Goal: Task Accomplishment & Management: Use online tool/utility

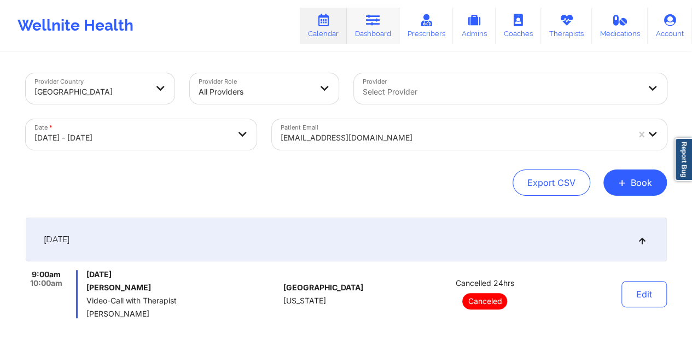
click at [383, 30] on link "Dashboard" at bounding box center [373, 26] width 53 height 36
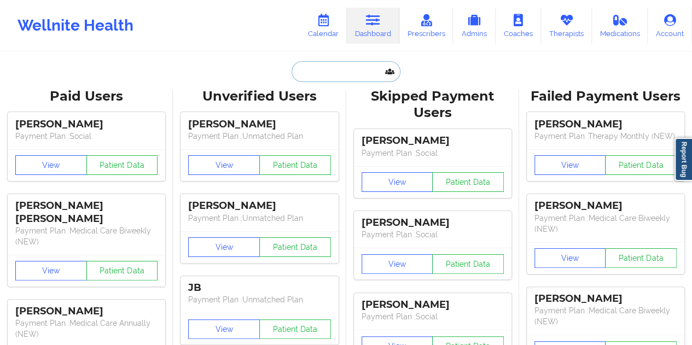
click at [327, 78] on input "text" at bounding box center [346, 71] width 108 height 21
paste input "[PERSON_NAME][EMAIL_ADDRESS][PERSON_NAME][DOMAIN_NAME]"
type input "[PERSON_NAME][EMAIL_ADDRESS][PERSON_NAME][DOMAIN_NAME]"
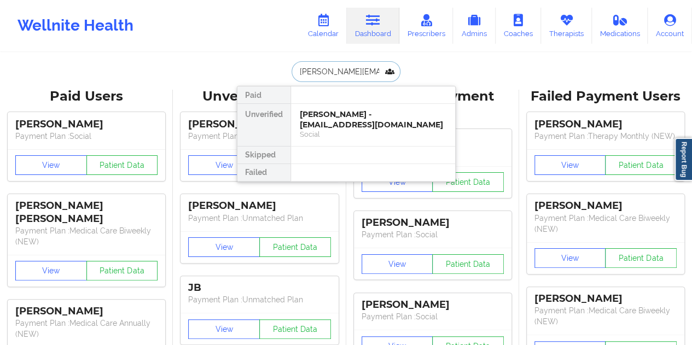
scroll to position [0, 12]
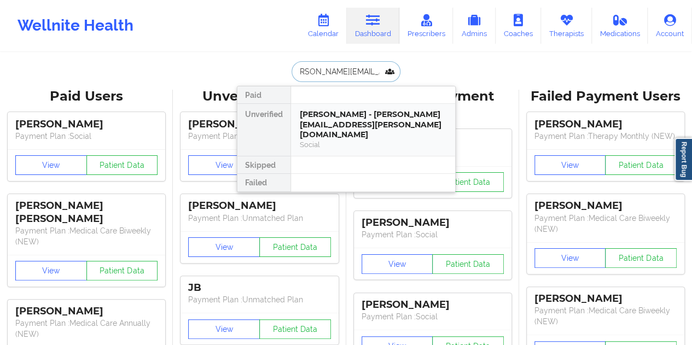
click at [369, 124] on div "[PERSON_NAME] - [PERSON_NAME][EMAIL_ADDRESS][PERSON_NAME][DOMAIN_NAME]" at bounding box center [373, 124] width 147 height 31
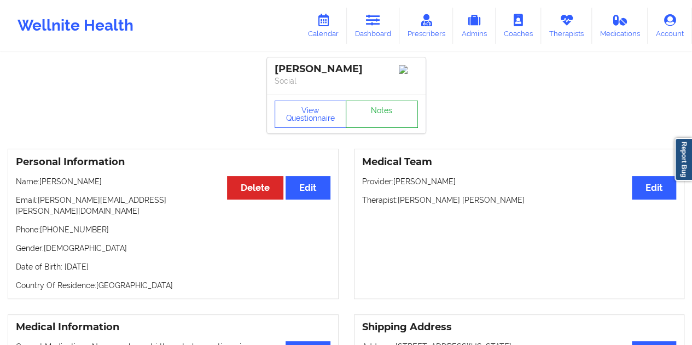
click at [369, 123] on link "Notes" at bounding box center [382, 114] width 72 height 27
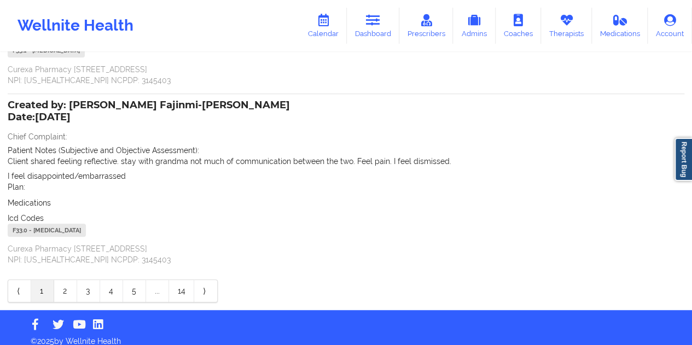
scroll to position [238, 0]
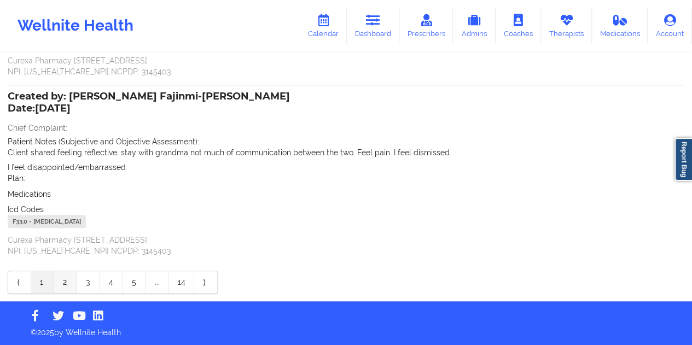
click at [72, 278] on link "2" at bounding box center [65, 282] width 23 height 22
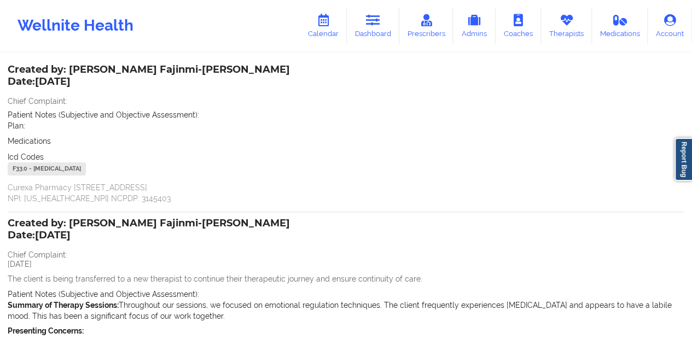
scroll to position [0, 0]
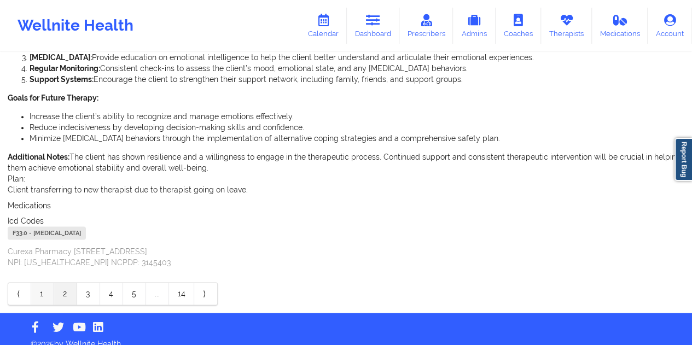
click at [42, 283] on link "1" at bounding box center [42, 294] width 23 height 22
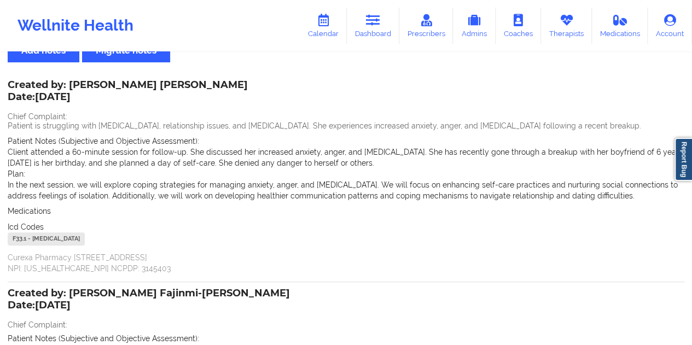
scroll to position [109, 0]
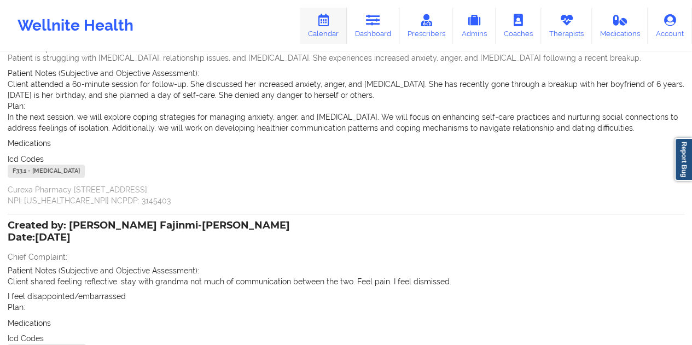
click at [327, 27] on link "Calendar" at bounding box center [323, 26] width 47 height 36
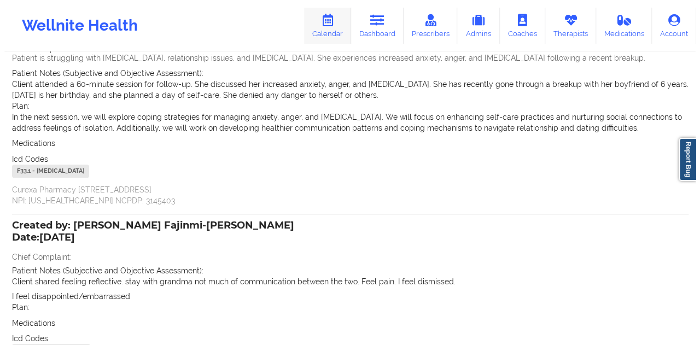
scroll to position [6, 0]
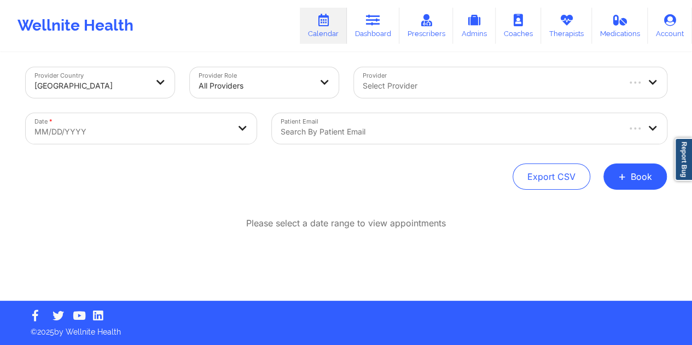
select select "2025-8"
select select "2025-9"
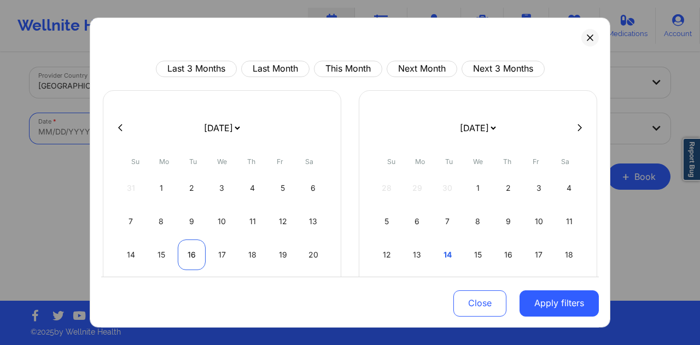
click at [191, 252] on div "16" at bounding box center [192, 255] width 28 height 31
select select "2025-8"
select select "2025-9"
select select "2025-8"
select select "2025-9"
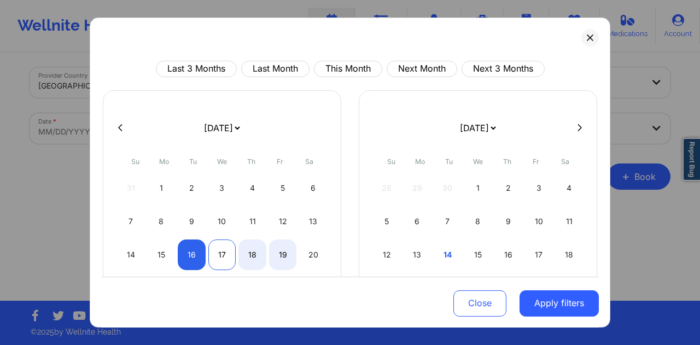
select select "2025-8"
select select "2025-9"
select select "2025-8"
select select "2025-9"
click at [184, 257] on div "16" at bounding box center [192, 255] width 28 height 31
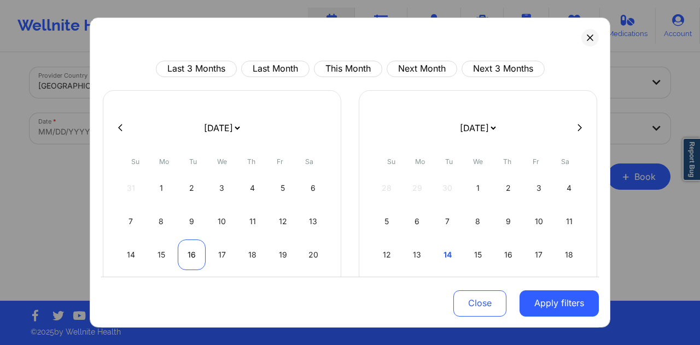
select select "2025-8"
select select "2025-9"
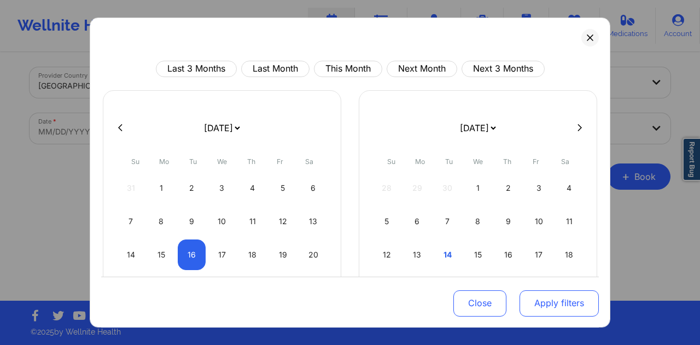
click at [533, 307] on button "Apply filters" at bounding box center [559, 303] width 79 height 26
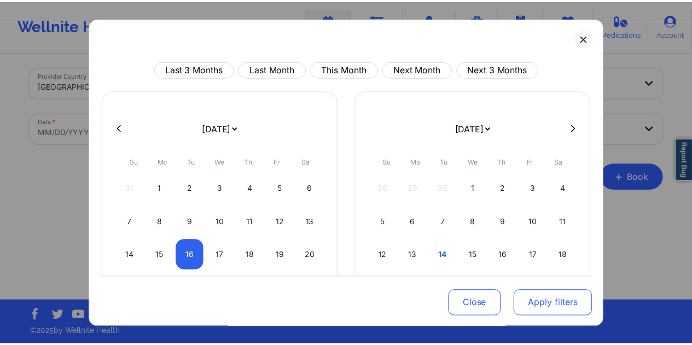
scroll to position [4, 0]
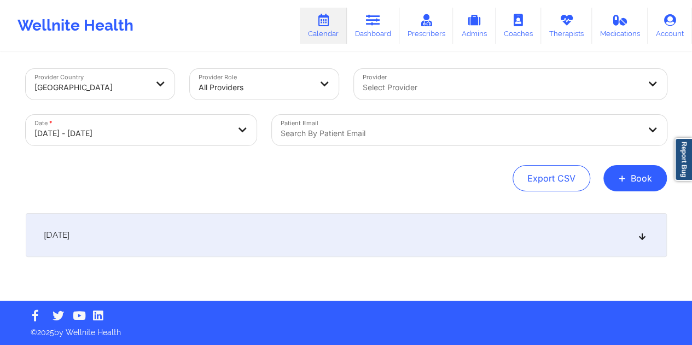
click at [347, 134] on div at bounding box center [460, 133] width 359 height 13
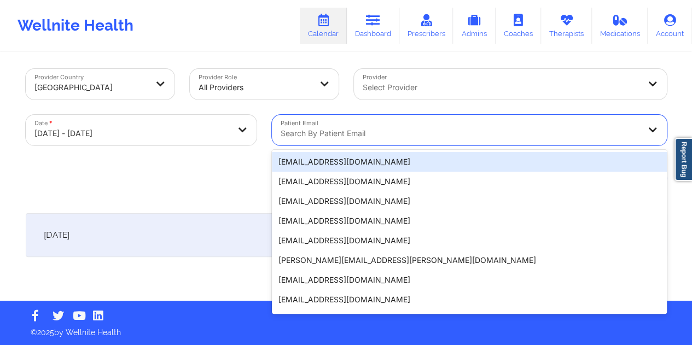
paste input "[EMAIL_ADDRESS][DOMAIN_NAME]"
type input "[EMAIL_ADDRESS][DOMAIN_NAME]"
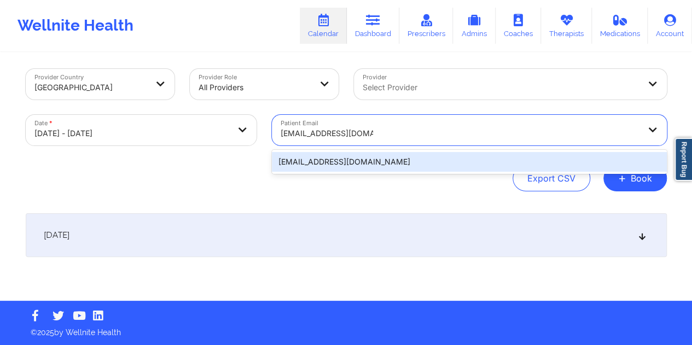
click at [319, 164] on div "[EMAIL_ADDRESS][DOMAIN_NAME]" at bounding box center [469, 162] width 395 height 20
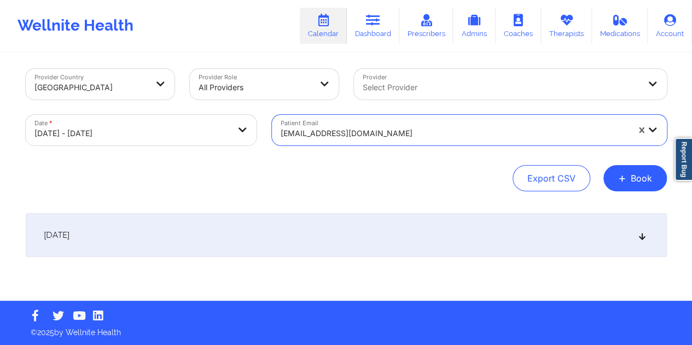
click at [298, 238] on div "[DATE]" at bounding box center [346, 235] width 641 height 44
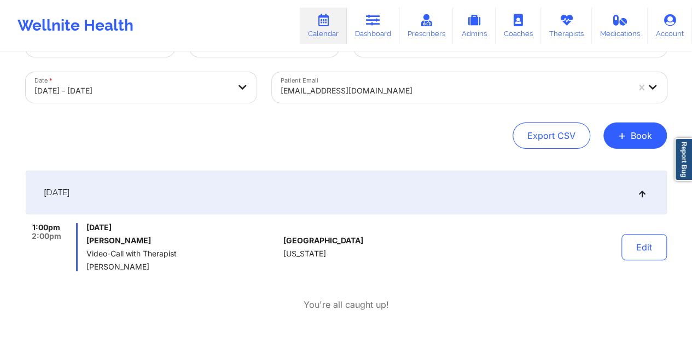
scroll to position [0, 0]
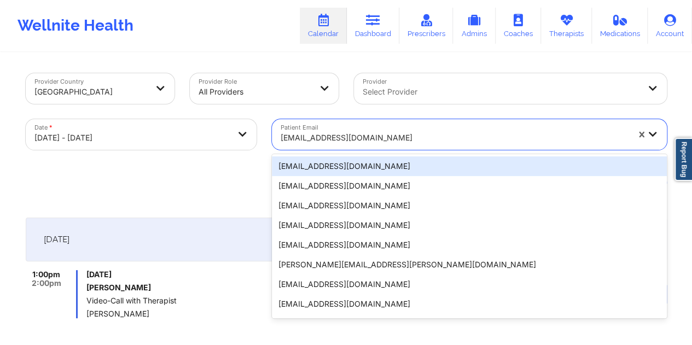
click at [336, 129] on div "[EMAIL_ADDRESS][DOMAIN_NAME]" at bounding box center [455, 138] width 348 height 24
paste input "[EMAIL_ADDRESS][DOMAIN_NAME]"
type input "[EMAIL_ADDRESS][DOMAIN_NAME]"
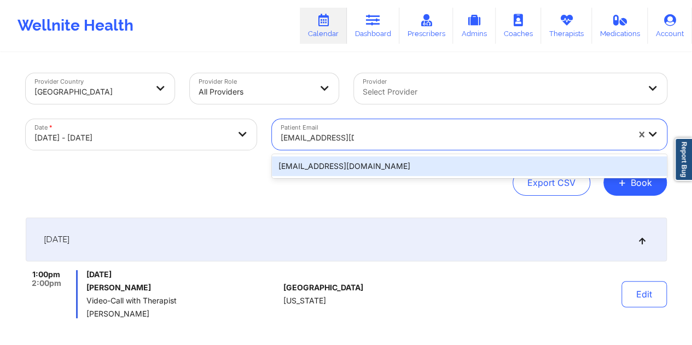
click at [330, 167] on div "[EMAIL_ADDRESS][DOMAIN_NAME]" at bounding box center [469, 166] width 395 height 20
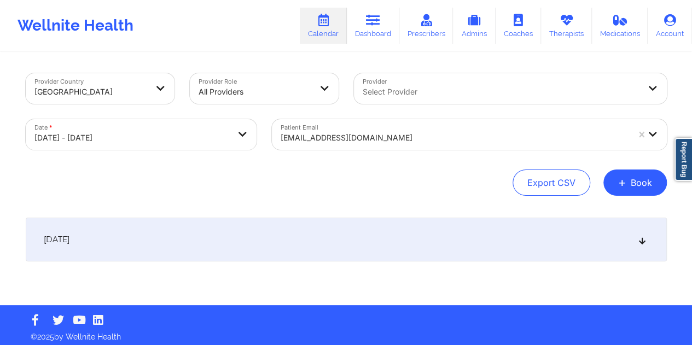
click at [287, 242] on div "[DATE]" at bounding box center [346, 240] width 641 height 44
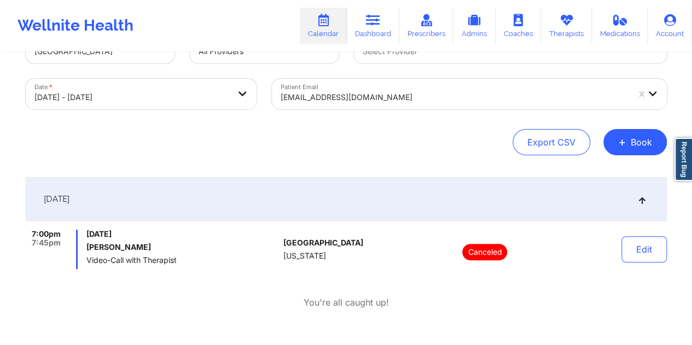
scroll to position [109, 0]
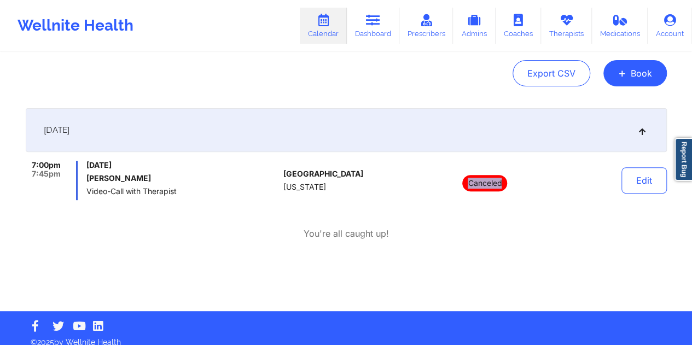
drag, startPoint x: 500, startPoint y: 182, endPoint x: 464, endPoint y: 180, distance: 36.7
click at [464, 180] on p "Canceled" at bounding box center [484, 183] width 45 height 16
copy p "Canceled"
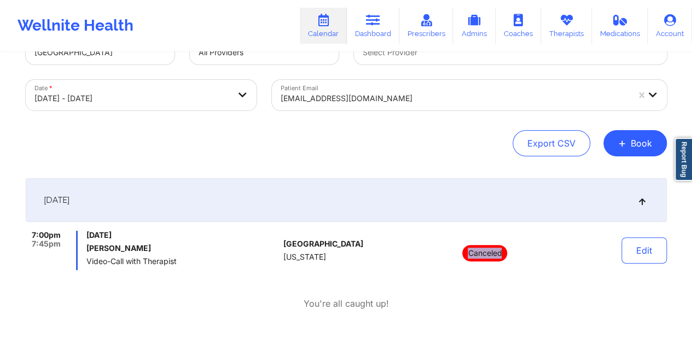
scroll to position [0, 0]
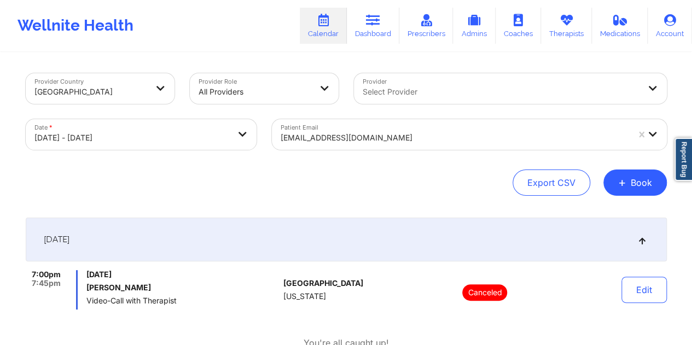
click at [335, 146] on div "[EMAIL_ADDRESS][DOMAIN_NAME]" at bounding box center [455, 138] width 348 height 24
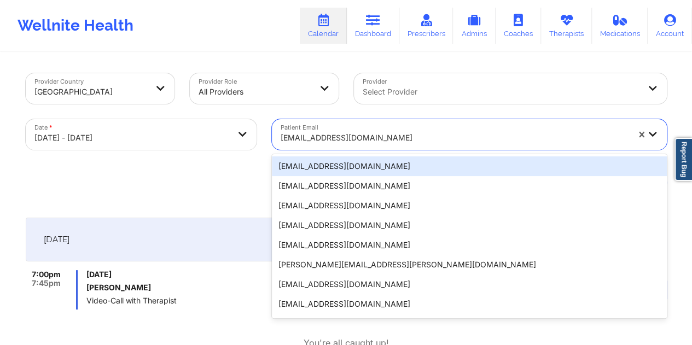
paste input "[EMAIL_ADDRESS][DOMAIN_NAME]"
type input "[EMAIL_ADDRESS][DOMAIN_NAME]"
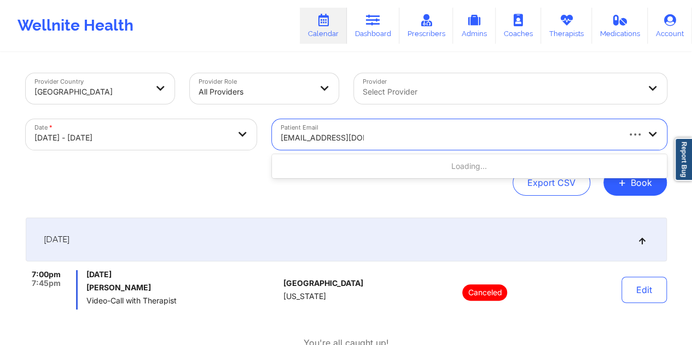
click at [319, 166] on div "Loading..." at bounding box center [469, 166] width 395 height 20
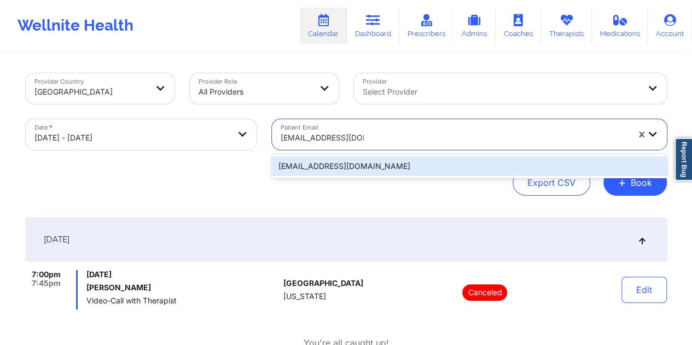
click at [319, 168] on div "[EMAIL_ADDRESS][DOMAIN_NAME]" at bounding box center [469, 166] width 395 height 20
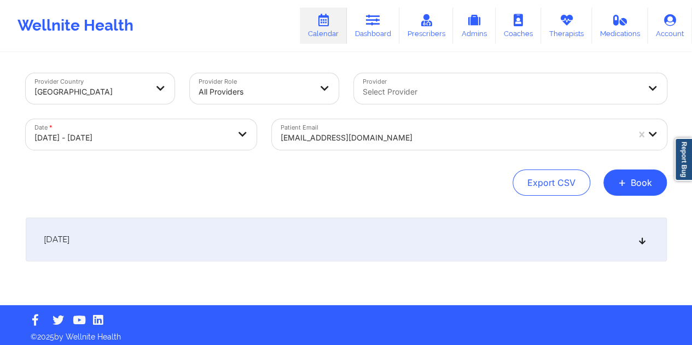
click at [343, 239] on div "[DATE]" at bounding box center [346, 240] width 641 height 44
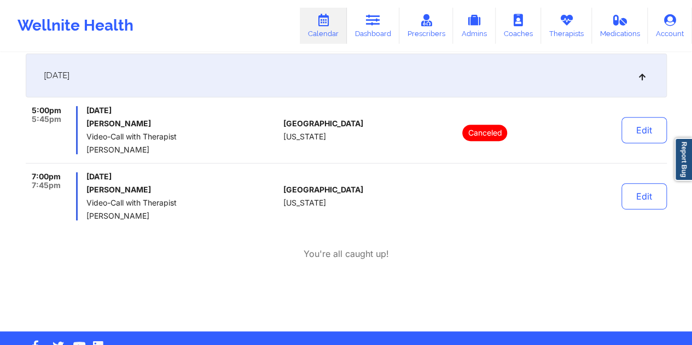
scroll to position [55, 0]
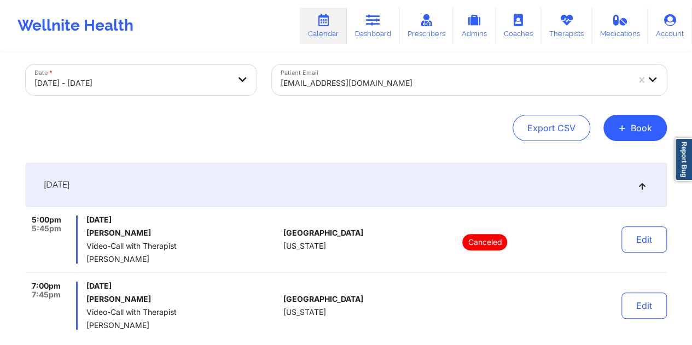
click at [329, 87] on div at bounding box center [455, 83] width 348 height 13
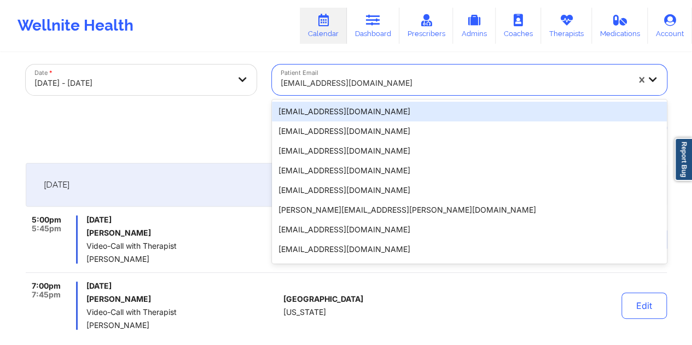
paste input "[EMAIL_ADDRESS][DOMAIN_NAME]"
type input "[EMAIL_ADDRESS][DOMAIN_NAME]"
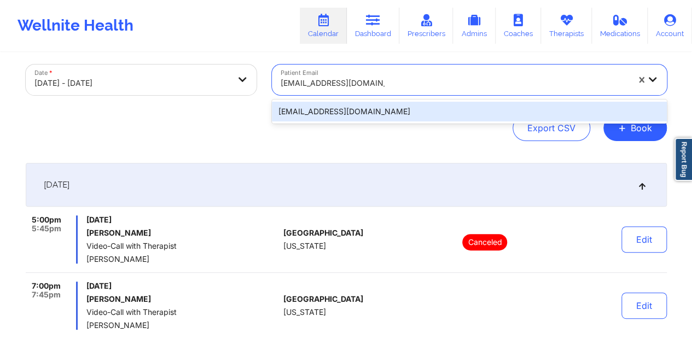
click at [322, 112] on div "[EMAIL_ADDRESS][DOMAIN_NAME]" at bounding box center [469, 112] width 395 height 20
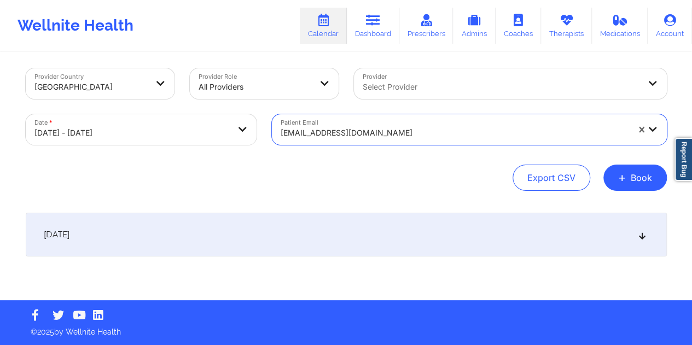
scroll to position [4, 0]
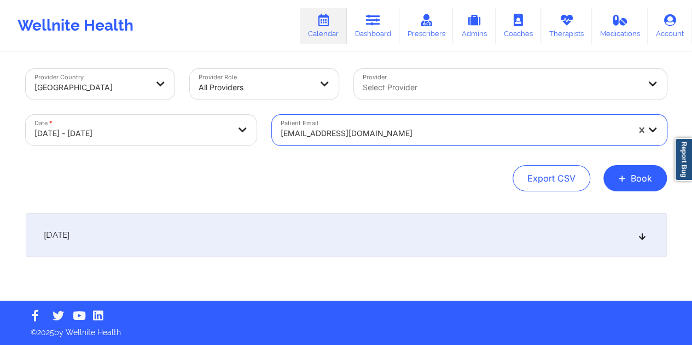
click at [348, 215] on div "[DATE]" at bounding box center [346, 235] width 641 height 44
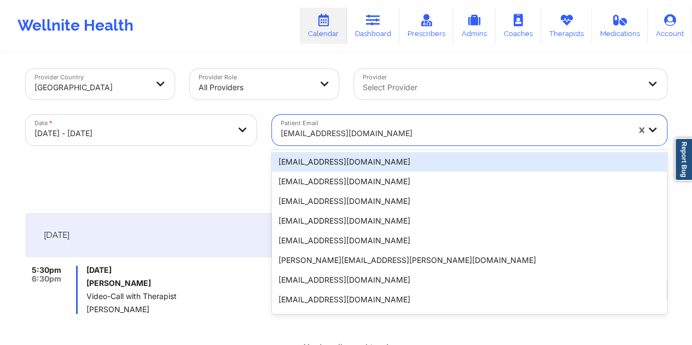
click at [343, 131] on div at bounding box center [455, 133] width 348 height 13
paste input "[EMAIL_ADDRESS][DOMAIN_NAME]"
type input "[EMAIL_ADDRESS][DOMAIN_NAME]"
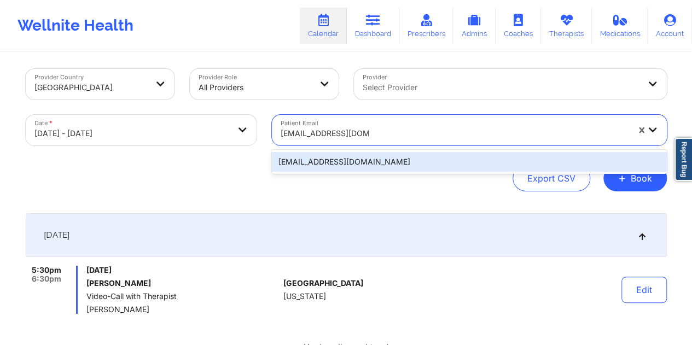
click at [344, 163] on div "[EMAIL_ADDRESS][DOMAIN_NAME]" at bounding box center [469, 162] width 395 height 20
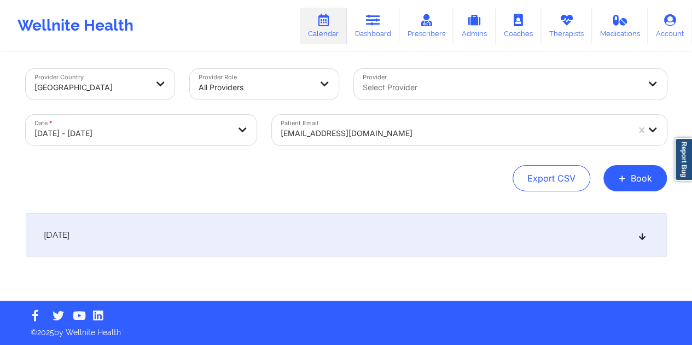
click at [313, 232] on div "[DATE]" at bounding box center [346, 235] width 641 height 44
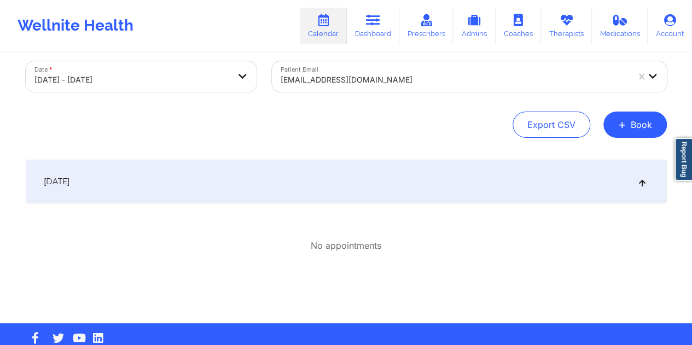
scroll to position [59, 0]
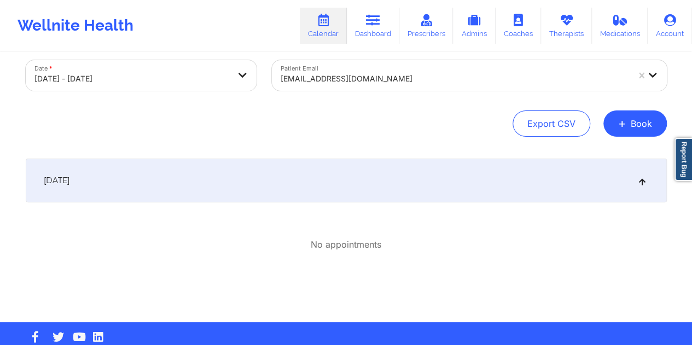
click at [356, 74] on div at bounding box center [455, 78] width 348 height 13
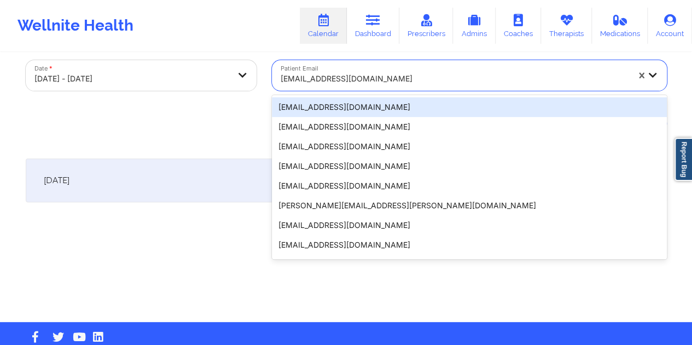
paste input "[EMAIL_ADDRESS][DOMAIN_NAME]"
type input "[EMAIL_ADDRESS][DOMAIN_NAME]"
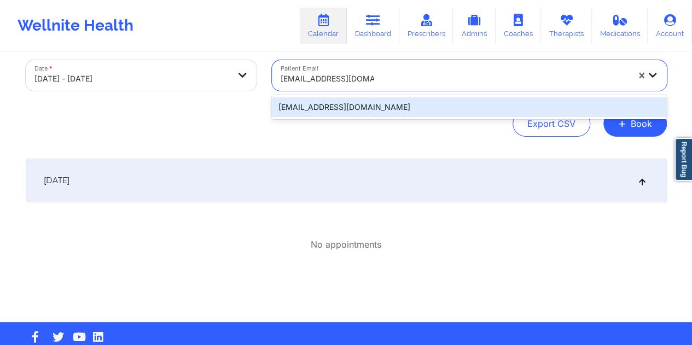
click at [327, 104] on div "[EMAIL_ADDRESS][DOMAIN_NAME]" at bounding box center [469, 107] width 395 height 20
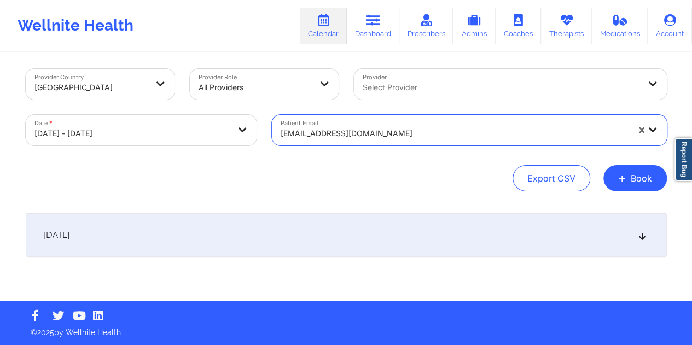
click at [335, 224] on div "[DATE]" at bounding box center [346, 235] width 641 height 44
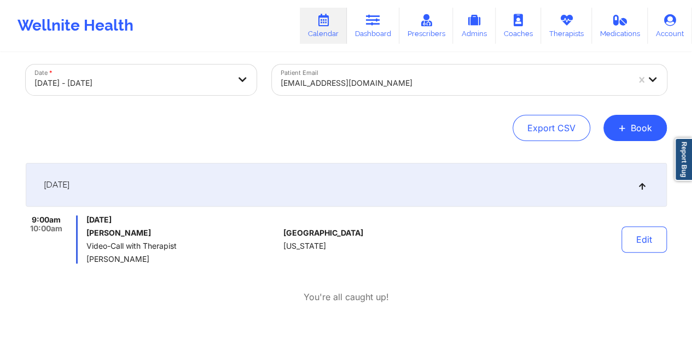
scroll to position [59, 0]
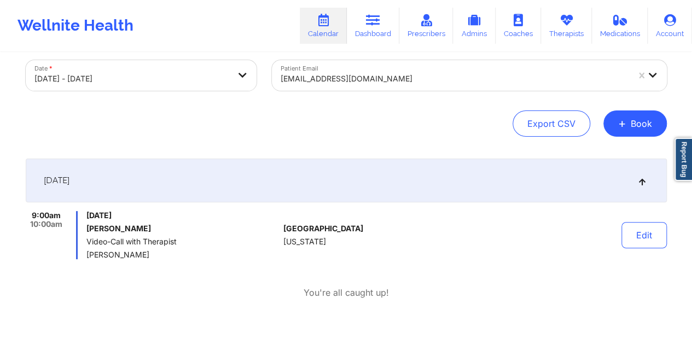
click at [363, 74] on div at bounding box center [455, 78] width 348 height 13
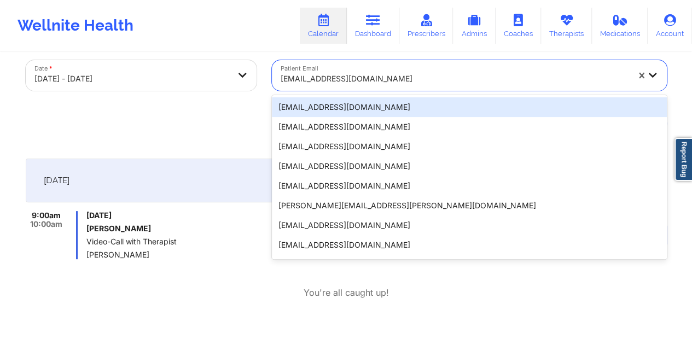
paste input "[EMAIL_ADDRESS][DOMAIN_NAME]"
type input "[EMAIL_ADDRESS][DOMAIN_NAME]"
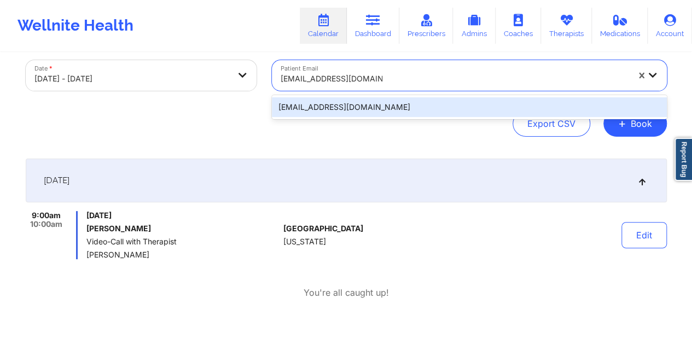
click at [333, 108] on div "[EMAIL_ADDRESS][DOMAIN_NAME]" at bounding box center [469, 107] width 395 height 20
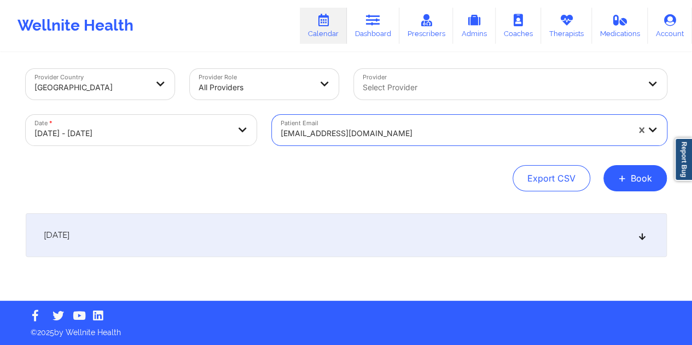
click at [308, 242] on div "[DATE]" at bounding box center [346, 235] width 641 height 44
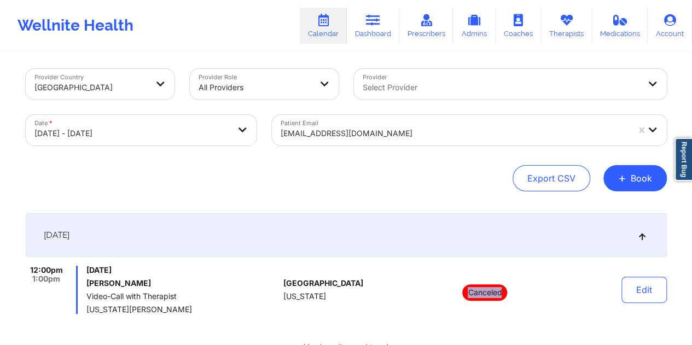
drag, startPoint x: 504, startPoint y: 291, endPoint x: 467, endPoint y: 291, distance: 36.6
click at [467, 291] on p "Canceled" at bounding box center [484, 292] width 45 height 16
copy p "Canceled"
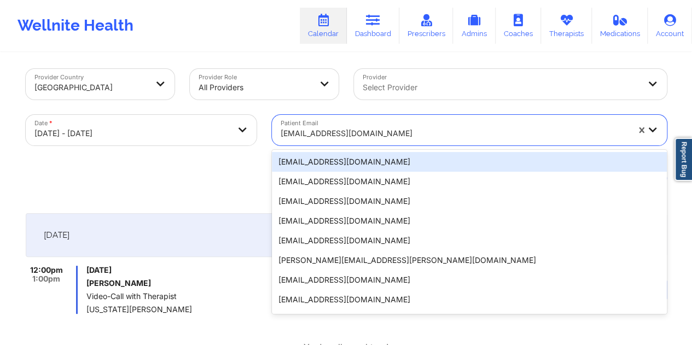
click at [363, 136] on div at bounding box center [455, 133] width 348 height 13
paste input "[EMAIL_ADDRESS][DOMAIN_NAME]"
type input "[EMAIL_ADDRESS][DOMAIN_NAME]"
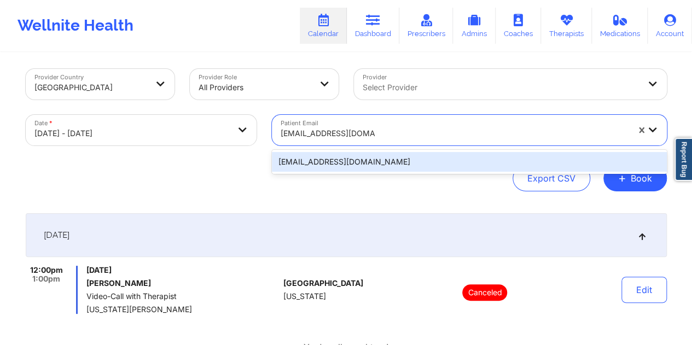
click at [333, 165] on div "[EMAIL_ADDRESS][DOMAIN_NAME]" at bounding box center [469, 162] width 395 height 20
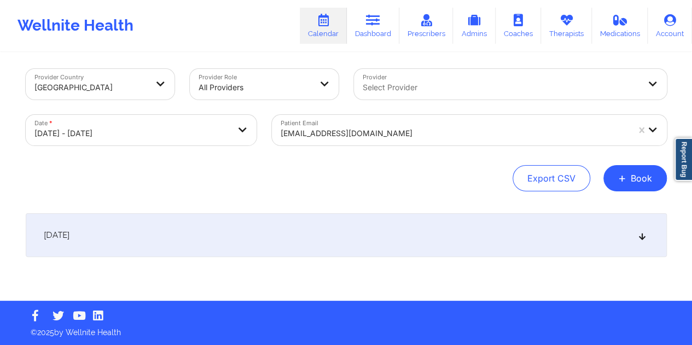
click at [358, 229] on div "[DATE]" at bounding box center [346, 235] width 641 height 44
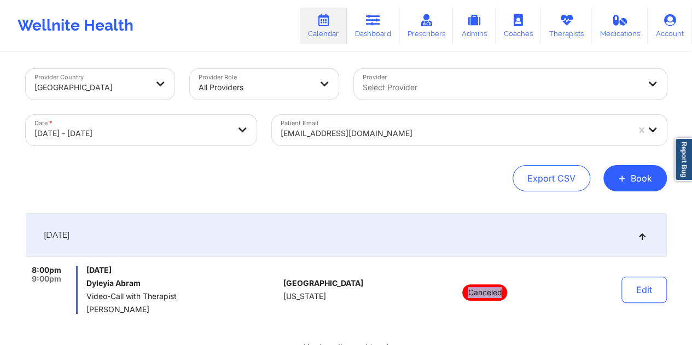
drag, startPoint x: 504, startPoint y: 292, endPoint x: 468, endPoint y: 290, distance: 36.1
click at [468, 290] on p "Canceled" at bounding box center [484, 292] width 45 height 16
copy p "Canceled"
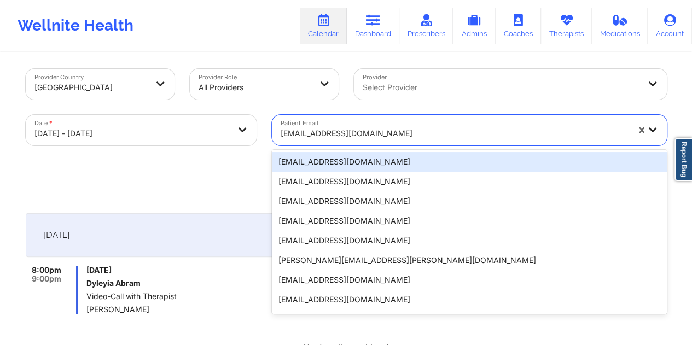
click at [319, 134] on div at bounding box center [455, 133] width 348 height 13
paste input "[EMAIL_ADDRESS][DOMAIN_NAME]"
type input "[EMAIL_ADDRESS][DOMAIN_NAME]"
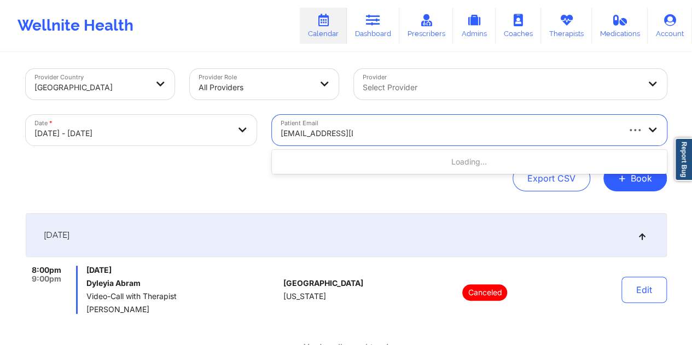
click at [329, 160] on div "Loading..." at bounding box center [469, 162] width 395 height 20
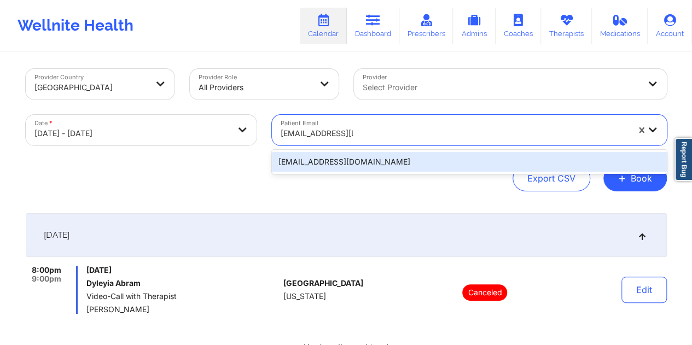
click at [329, 164] on div "[EMAIL_ADDRESS][DOMAIN_NAME]" at bounding box center [469, 162] width 395 height 20
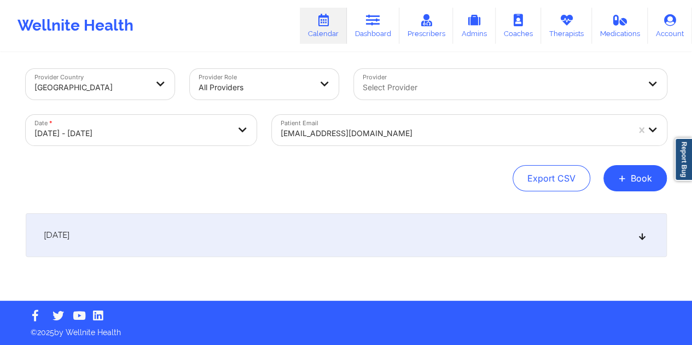
click at [310, 234] on div "[DATE]" at bounding box center [346, 235] width 641 height 44
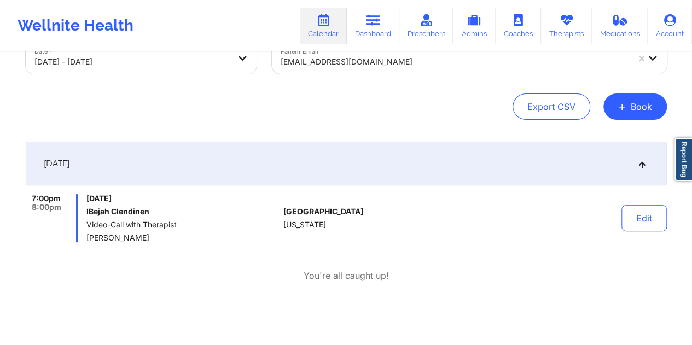
scroll to position [59, 0]
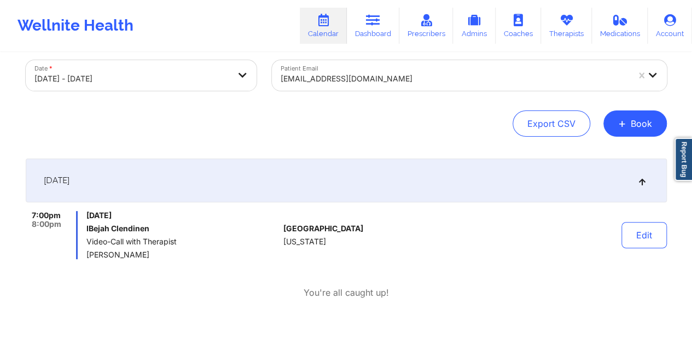
click at [334, 78] on div at bounding box center [455, 78] width 348 height 13
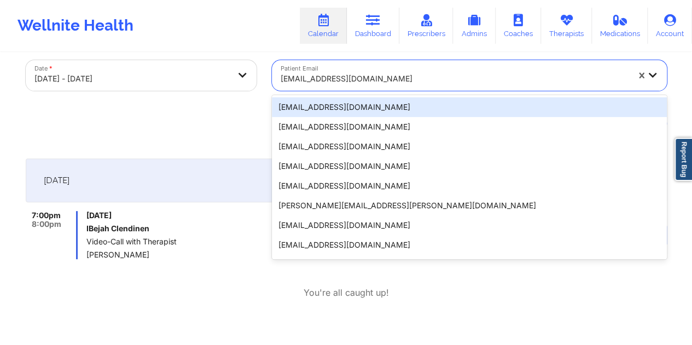
paste input "[EMAIL_ADDRESS][DOMAIN_NAME]"
type input "[EMAIL_ADDRESS][DOMAIN_NAME]"
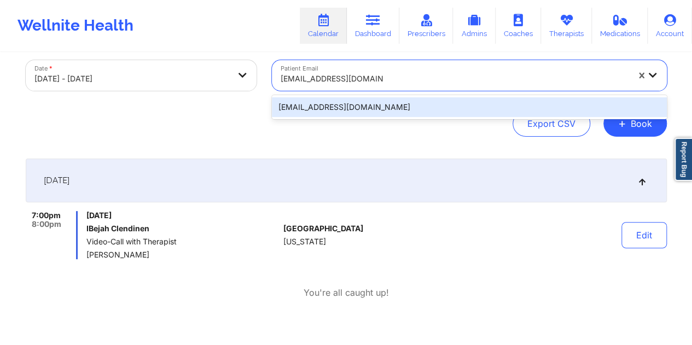
click at [322, 107] on div "[EMAIL_ADDRESS][DOMAIN_NAME]" at bounding box center [469, 107] width 395 height 20
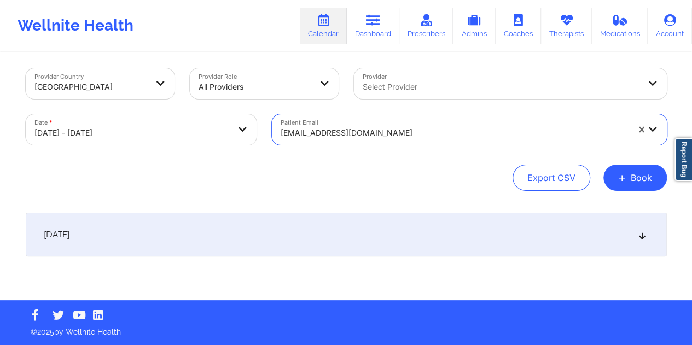
scroll to position [4, 0]
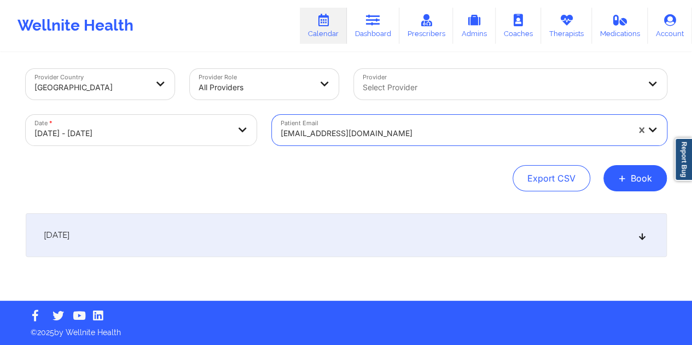
drag, startPoint x: 335, startPoint y: 231, endPoint x: 341, endPoint y: 238, distance: 9.3
click at [334, 231] on div "[DATE]" at bounding box center [346, 235] width 641 height 44
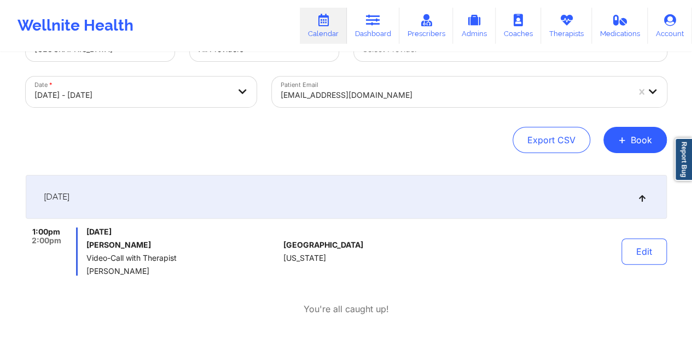
scroll to position [59, 0]
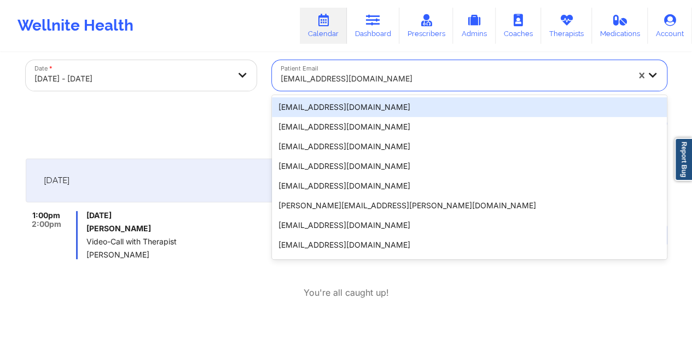
click at [359, 72] on div at bounding box center [455, 78] width 348 height 13
paste input "[EMAIL_ADDRESS][DOMAIN_NAME]"
type input "[EMAIL_ADDRESS][DOMAIN_NAME]"
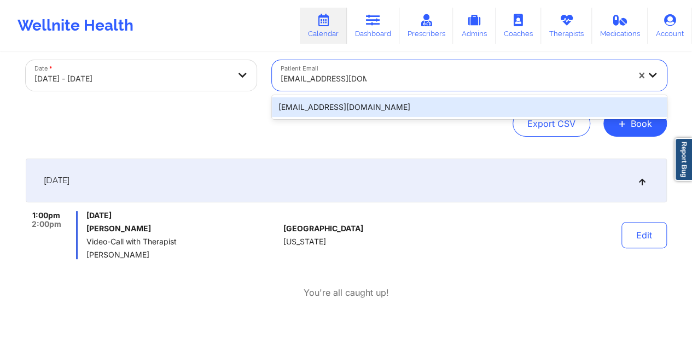
click at [339, 109] on div "[EMAIL_ADDRESS][DOMAIN_NAME]" at bounding box center [469, 107] width 395 height 20
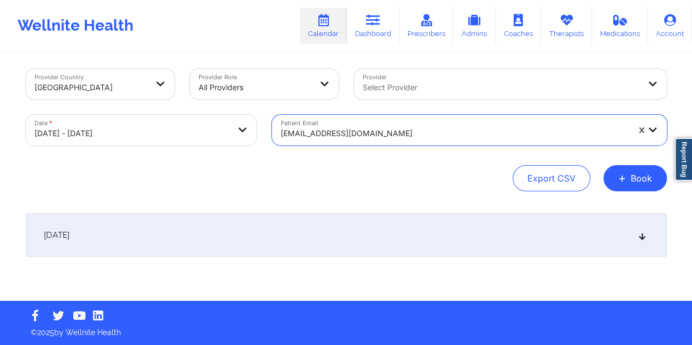
click at [335, 222] on div "[DATE]" at bounding box center [346, 235] width 641 height 44
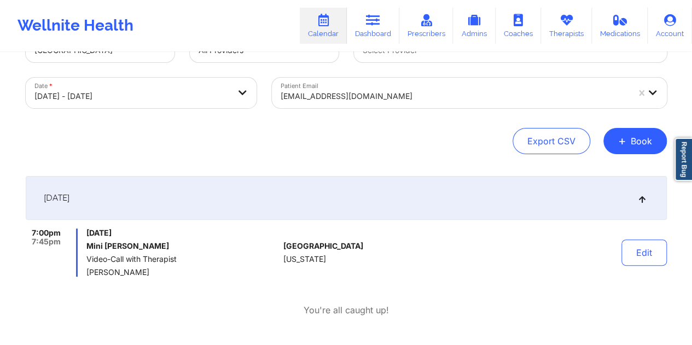
scroll to position [59, 0]
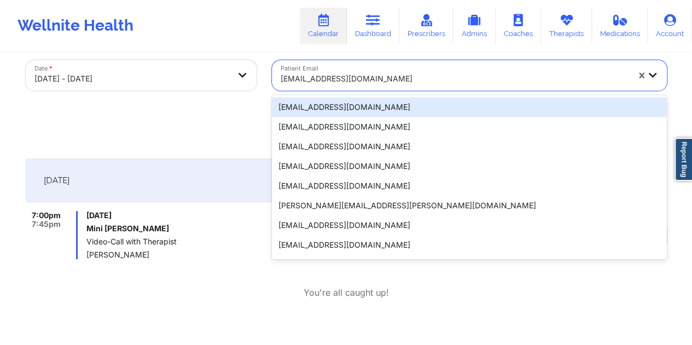
click at [416, 78] on div at bounding box center [455, 78] width 348 height 13
paste input "[PERSON_NAME][EMAIL_ADDRESS][PERSON_NAME][DOMAIN_NAME]"
type input "[PERSON_NAME][EMAIL_ADDRESS][PERSON_NAME][DOMAIN_NAME]"
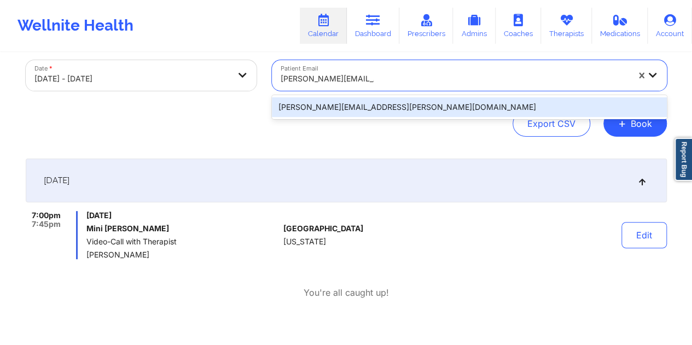
click at [360, 112] on div "[PERSON_NAME][EMAIL_ADDRESS][PERSON_NAME][DOMAIN_NAME]" at bounding box center [469, 107] width 395 height 20
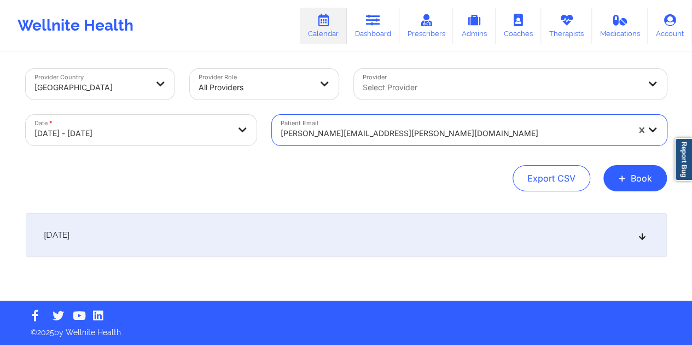
click at [322, 228] on div "[DATE]" at bounding box center [346, 235] width 641 height 44
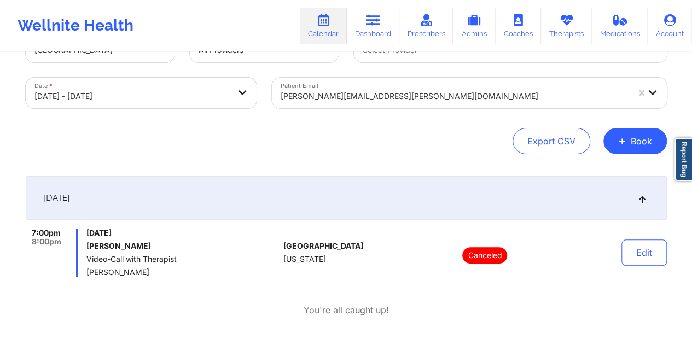
scroll to position [59, 0]
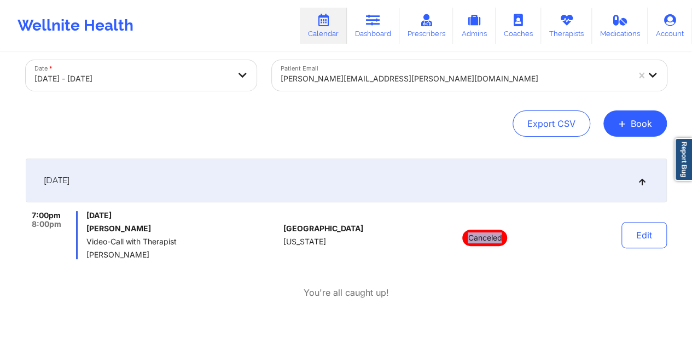
drag, startPoint x: 502, startPoint y: 236, endPoint x: 470, endPoint y: 238, distance: 32.3
click at [470, 238] on p "Canceled" at bounding box center [484, 238] width 45 height 16
copy p "Canceled"
click at [362, 77] on div at bounding box center [455, 78] width 348 height 13
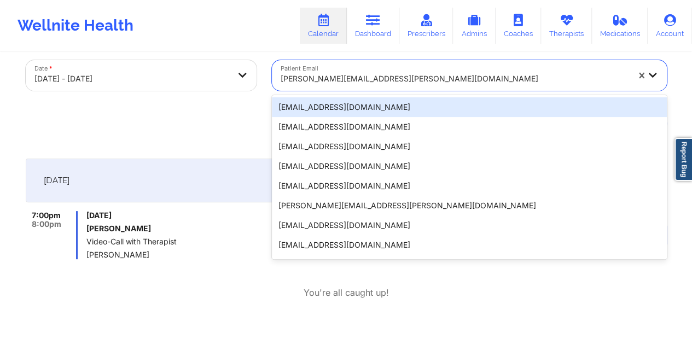
paste input "[PERSON_NAME][EMAIL_ADDRESS][PERSON_NAME][DOMAIN_NAME]"
type input "[PERSON_NAME][EMAIL_ADDRESS][PERSON_NAME][DOMAIN_NAME]"
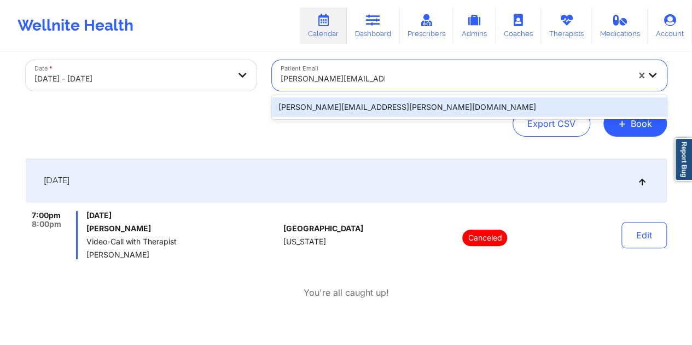
click at [358, 110] on div "[PERSON_NAME][EMAIL_ADDRESS][PERSON_NAME][DOMAIN_NAME]" at bounding box center [469, 107] width 395 height 20
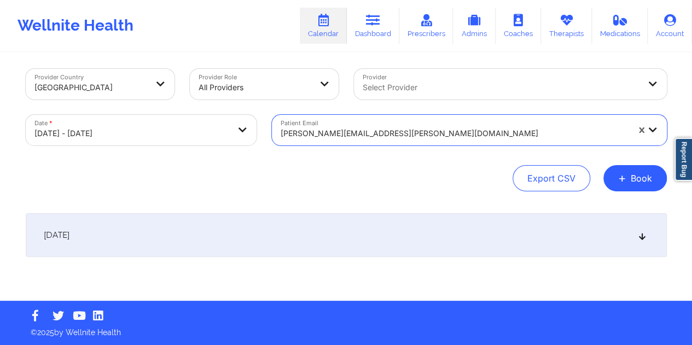
click at [305, 235] on div "[DATE]" at bounding box center [346, 235] width 641 height 44
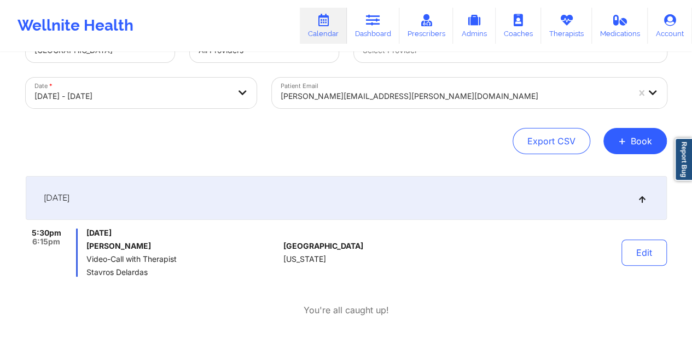
scroll to position [59, 0]
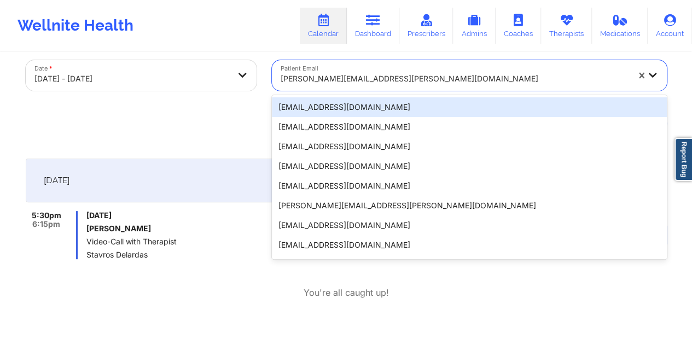
click at [375, 80] on div at bounding box center [455, 78] width 348 height 13
paste input "[EMAIL_ADDRESS][DOMAIN_NAME]"
type input "[EMAIL_ADDRESS][DOMAIN_NAME]"
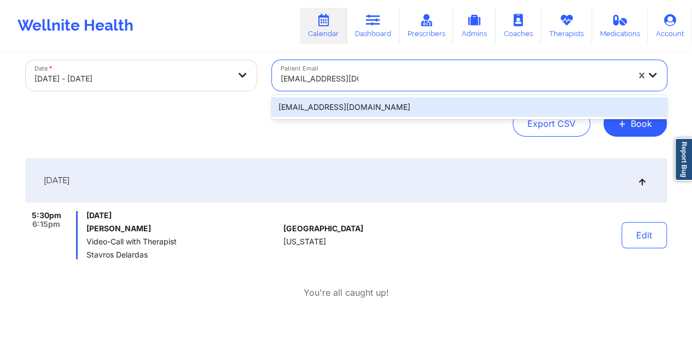
click at [329, 107] on div "[EMAIL_ADDRESS][DOMAIN_NAME]" at bounding box center [469, 107] width 395 height 20
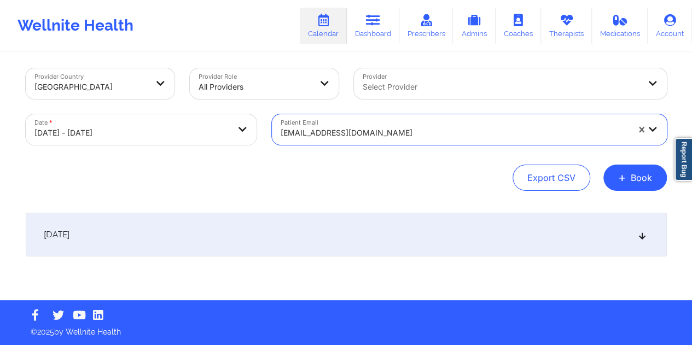
scroll to position [4, 0]
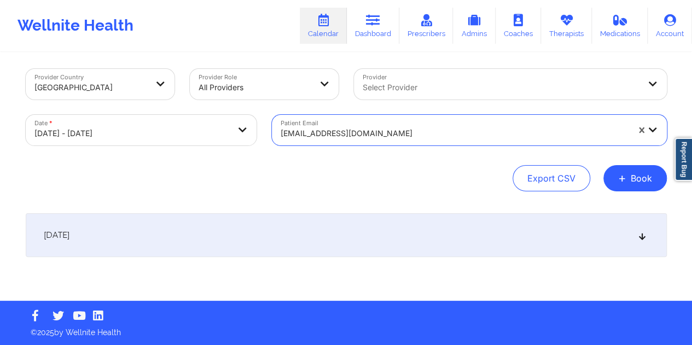
click at [312, 231] on div "[DATE]" at bounding box center [346, 235] width 641 height 44
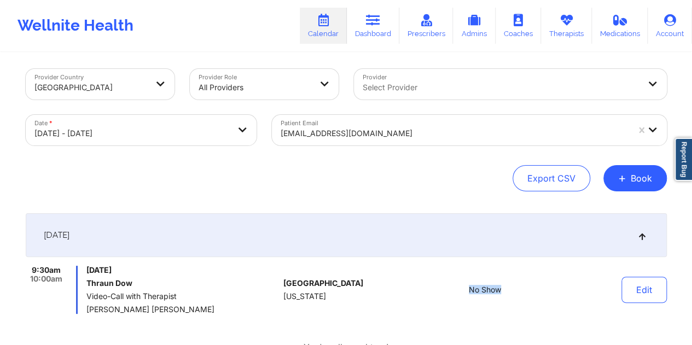
drag, startPoint x: 501, startPoint y: 288, endPoint x: 469, endPoint y: 290, distance: 31.8
click at [469, 290] on div "No Show" at bounding box center [485, 290] width 152 height 48
copy span "No Show"
click at [365, 134] on div at bounding box center [455, 133] width 348 height 13
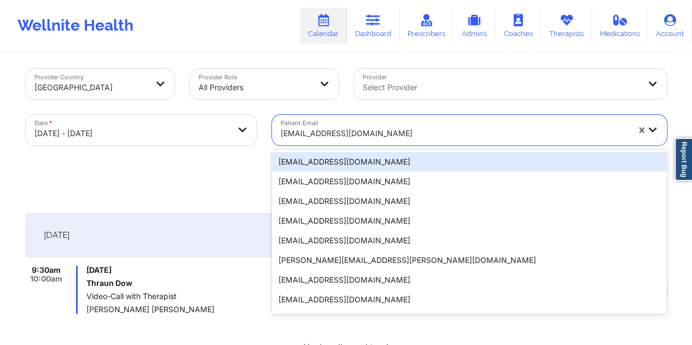
paste input "[EMAIL_ADDRESS][DOMAIN_NAME]"
type input "[EMAIL_ADDRESS][DOMAIN_NAME]"
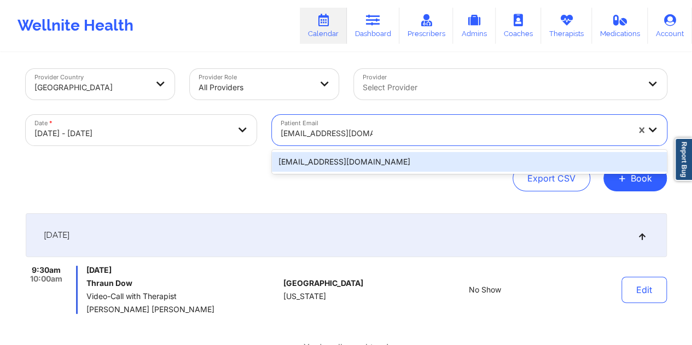
click at [330, 165] on div "[EMAIL_ADDRESS][DOMAIN_NAME]" at bounding box center [469, 162] width 395 height 20
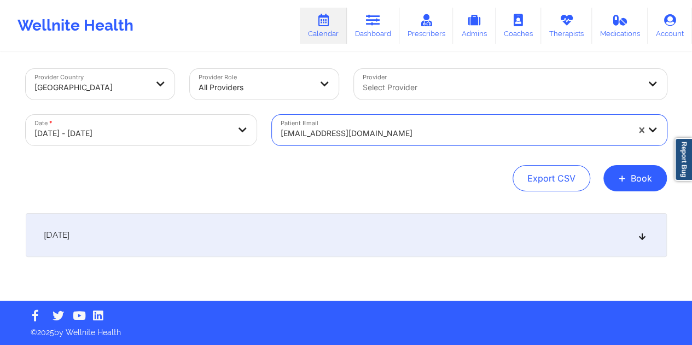
click at [355, 236] on div "[DATE]" at bounding box center [346, 235] width 641 height 44
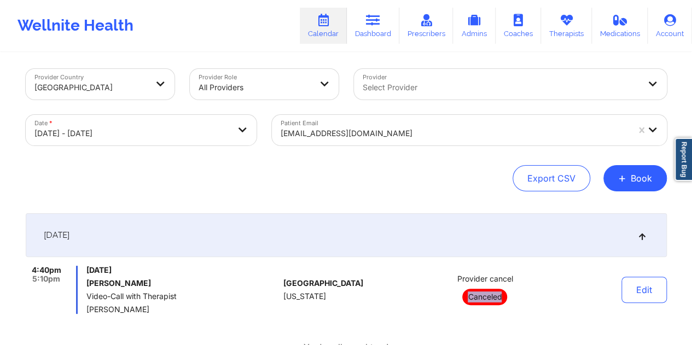
drag, startPoint x: 502, startPoint y: 298, endPoint x: 468, endPoint y: 298, distance: 33.4
click at [468, 298] on p "Canceled" at bounding box center [484, 297] width 45 height 16
copy p "Canceled"
click at [366, 131] on div at bounding box center [455, 133] width 348 height 13
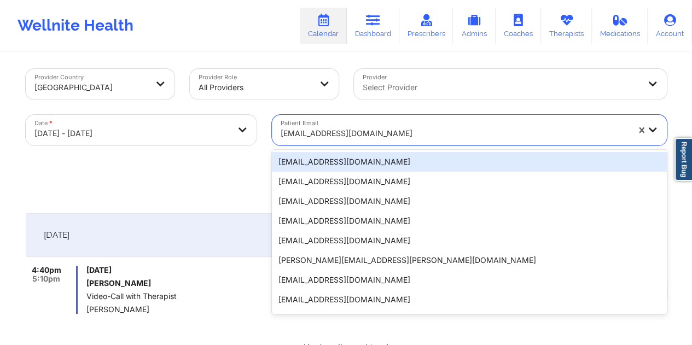
paste input "[EMAIL_ADDRESS][DOMAIN_NAME]"
type input "[EMAIL_ADDRESS][DOMAIN_NAME]"
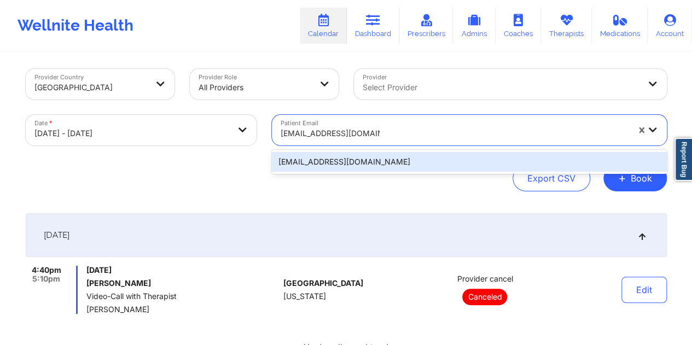
click at [334, 165] on div "[EMAIL_ADDRESS][DOMAIN_NAME]" at bounding box center [469, 162] width 395 height 20
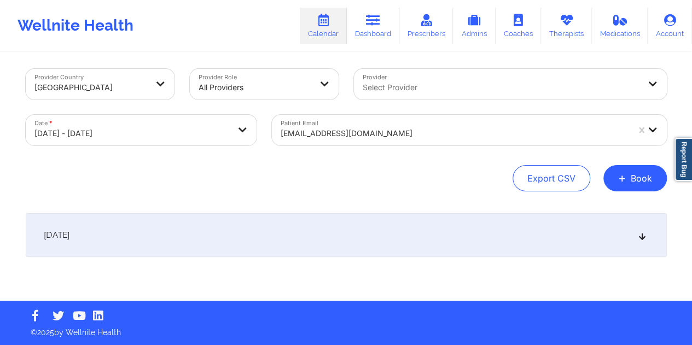
click at [349, 235] on div "[DATE]" at bounding box center [346, 235] width 641 height 44
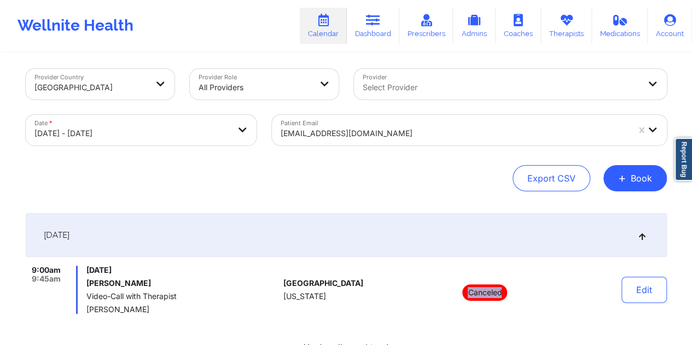
drag, startPoint x: 504, startPoint y: 292, endPoint x: 465, endPoint y: 292, distance: 38.8
click at [465, 292] on p "Canceled" at bounding box center [484, 292] width 45 height 16
copy p "Canceled"
click at [371, 130] on div at bounding box center [455, 133] width 348 height 13
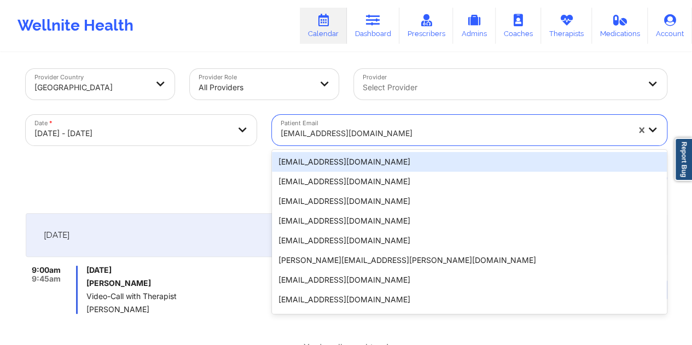
paste input "[EMAIL_ADDRESS][DOMAIN_NAME]"
type input "[EMAIL_ADDRESS][DOMAIN_NAME]"
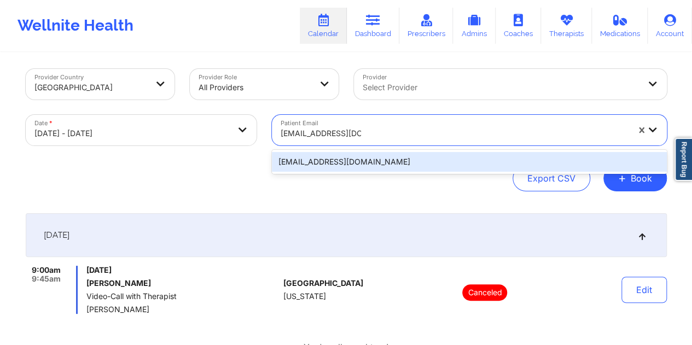
click at [338, 164] on div "[EMAIL_ADDRESS][DOMAIN_NAME]" at bounding box center [469, 162] width 395 height 20
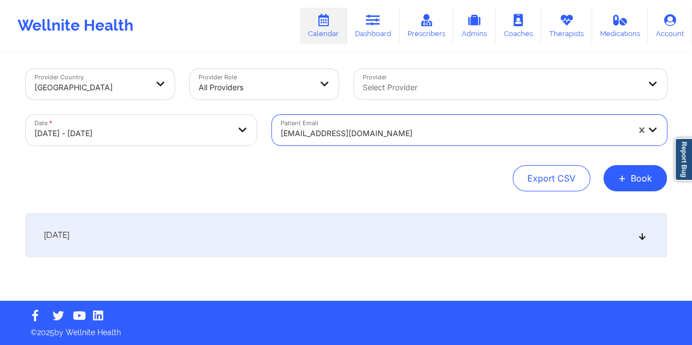
click at [339, 238] on div "[DATE]" at bounding box center [346, 235] width 641 height 44
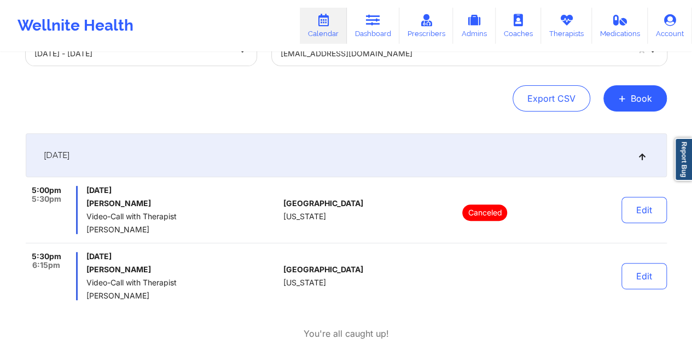
scroll to position [59, 0]
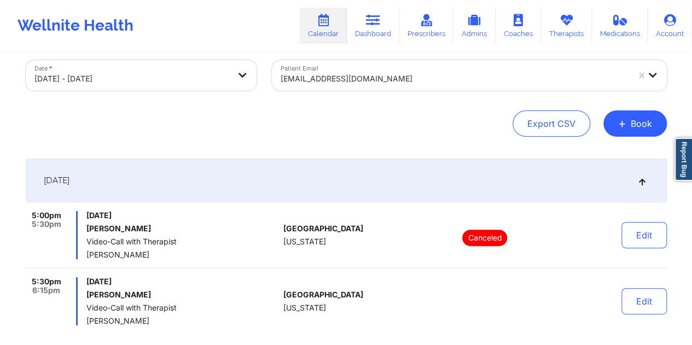
click at [338, 76] on div at bounding box center [455, 78] width 348 height 13
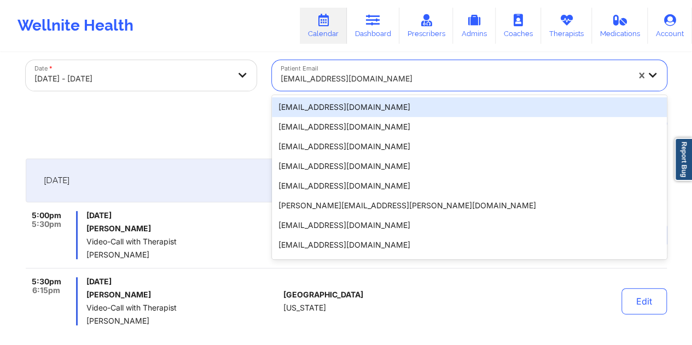
paste input "[EMAIL_ADDRESS][DOMAIN_NAME]"
type input "[EMAIL_ADDRESS][DOMAIN_NAME]"
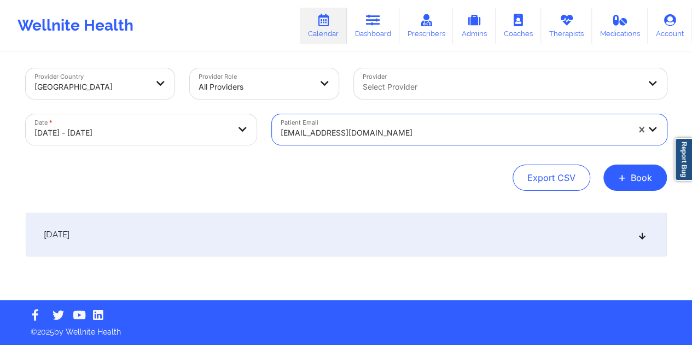
scroll to position [4, 0]
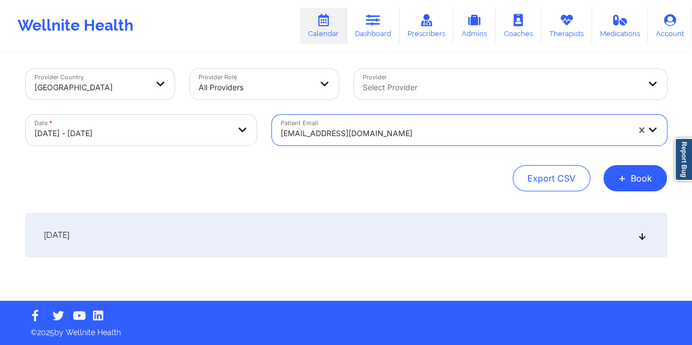
click at [325, 236] on div "[DATE]" at bounding box center [346, 235] width 641 height 44
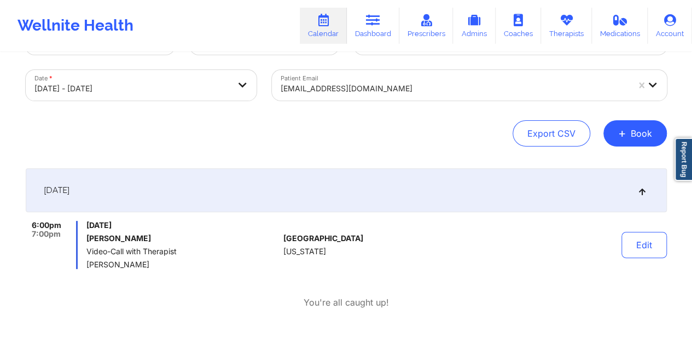
scroll to position [0, 0]
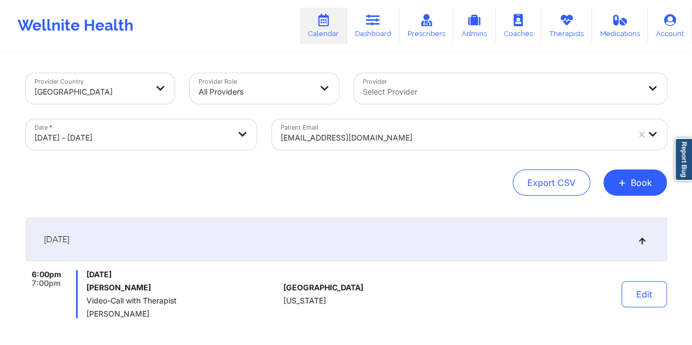
click at [345, 142] on div at bounding box center [455, 137] width 348 height 13
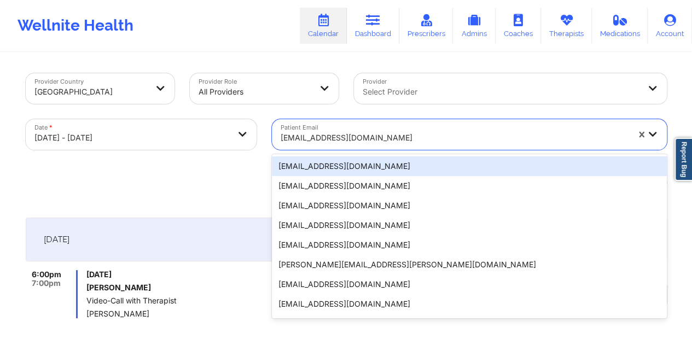
paste input "[EMAIL_ADDRESS][DOMAIN_NAME]"
type input "[EMAIL_ADDRESS][DOMAIN_NAME]"
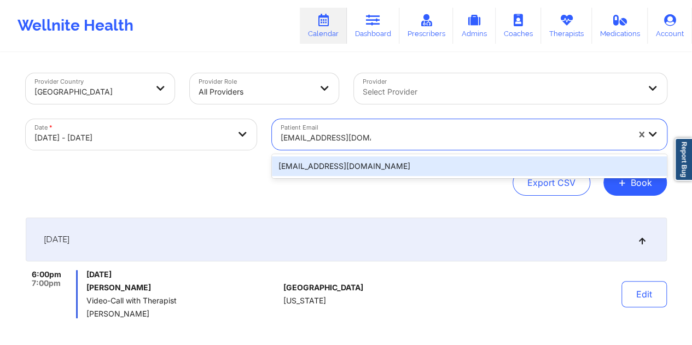
click at [334, 166] on div "[EMAIL_ADDRESS][DOMAIN_NAME]" at bounding box center [469, 166] width 395 height 20
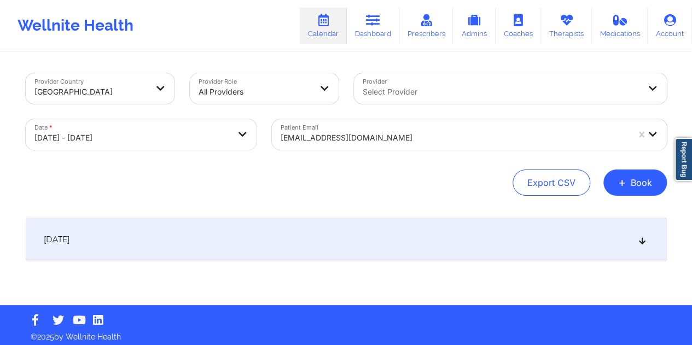
click at [336, 227] on div "[DATE]" at bounding box center [346, 240] width 641 height 44
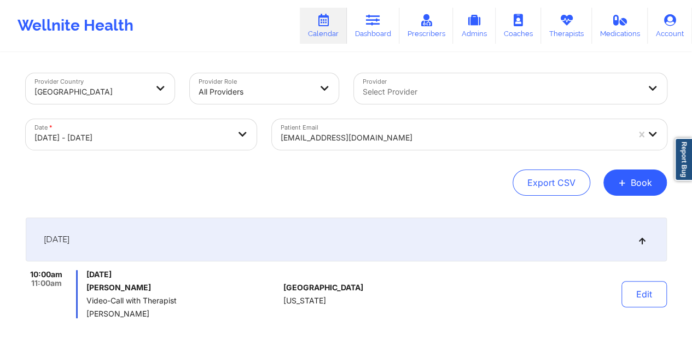
scroll to position [55, 0]
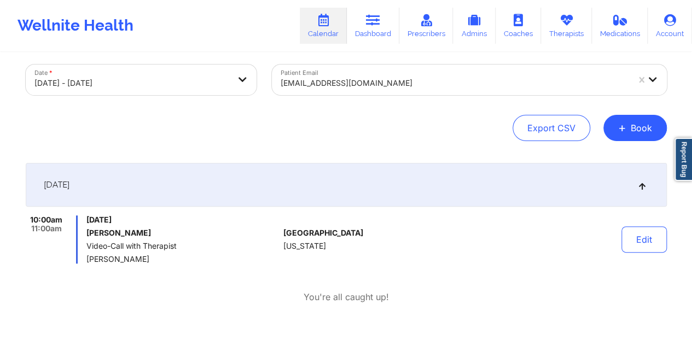
click at [353, 81] on div at bounding box center [455, 83] width 348 height 13
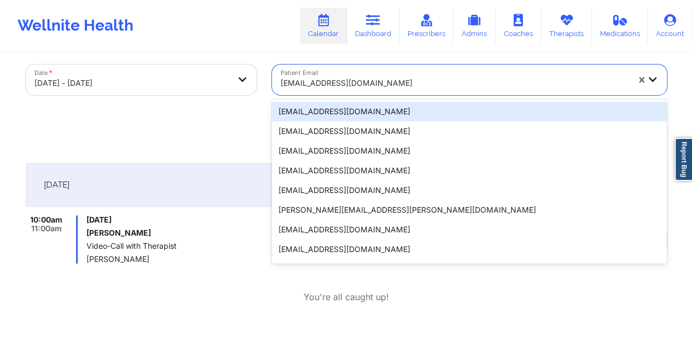
paste input "[EMAIL_ADDRESS][PERSON_NAME][DOMAIN_NAME]"
type input "[EMAIL_ADDRESS][PERSON_NAME][DOMAIN_NAME]"
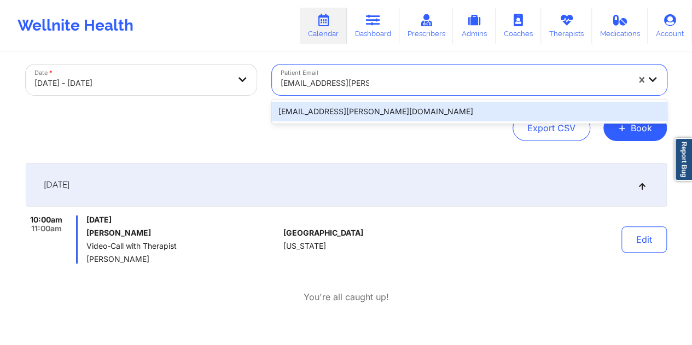
click at [327, 114] on div "[EMAIL_ADDRESS][PERSON_NAME][DOMAIN_NAME]" at bounding box center [469, 112] width 395 height 20
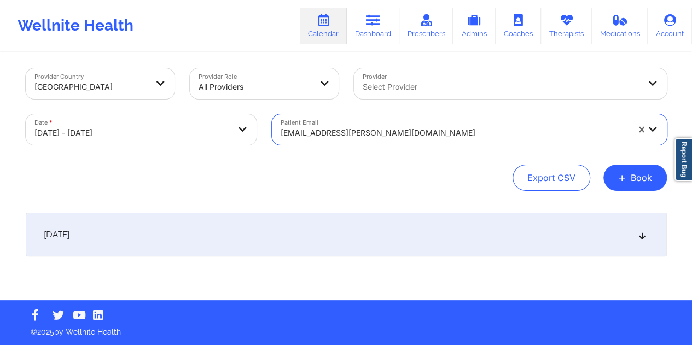
scroll to position [4, 0]
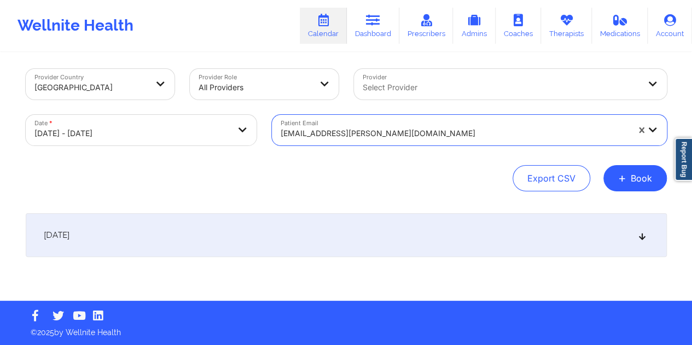
click at [338, 230] on div "[DATE]" at bounding box center [346, 235] width 641 height 44
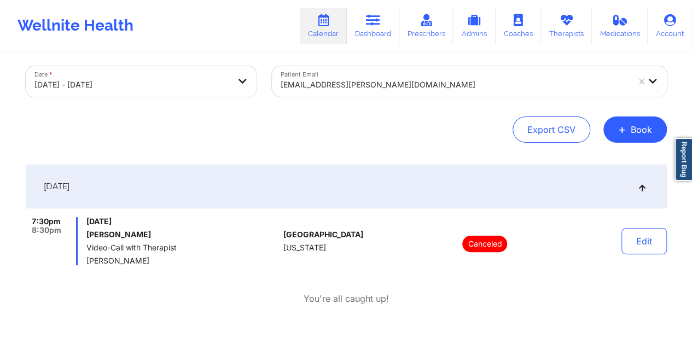
scroll to position [114, 0]
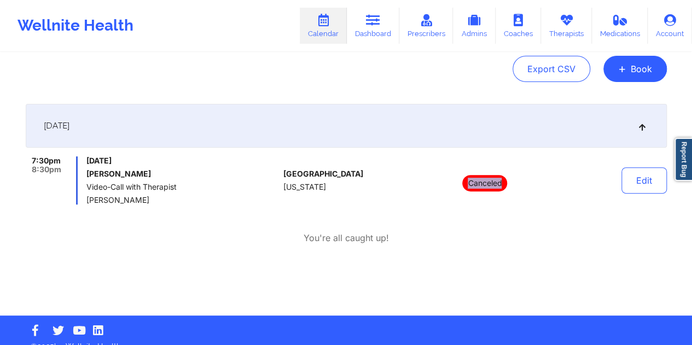
drag, startPoint x: 503, startPoint y: 183, endPoint x: 470, endPoint y: 183, distance: 32.8
click at [470, 183] on p "Canceled" at bounding box center [484, 183] width 45 height 16
copy p "Canceled"
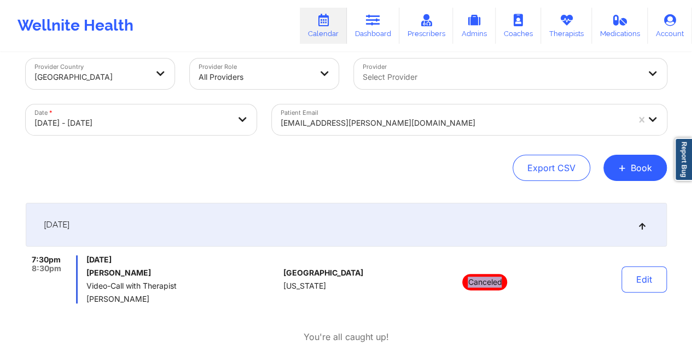
scroll to position [4, 0]
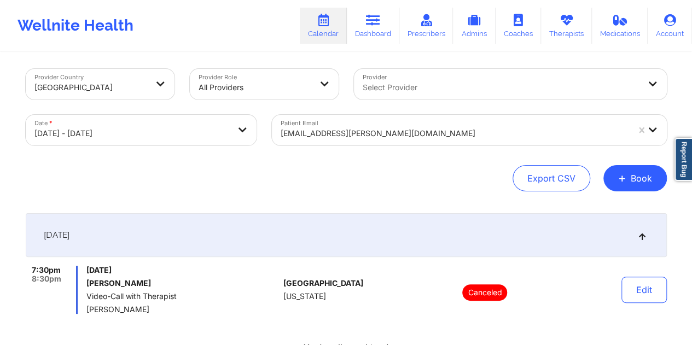
click at [346, 136] on div at bounding box center [455, 133] width 348 height 13
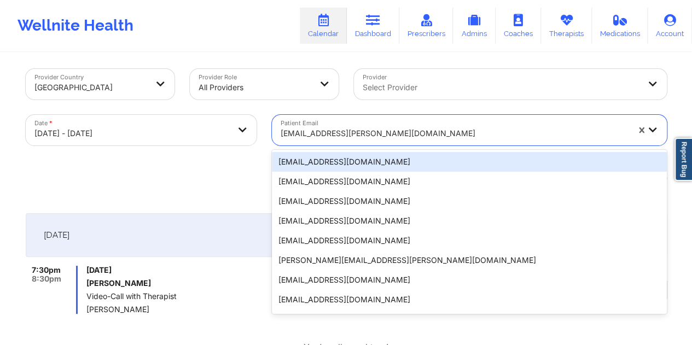
paste input "[EMAIL_ADDRESS][DOMAIN_NAME]"
type input "[EMAIL_ADDRESS][DOMAIN_NAME]"
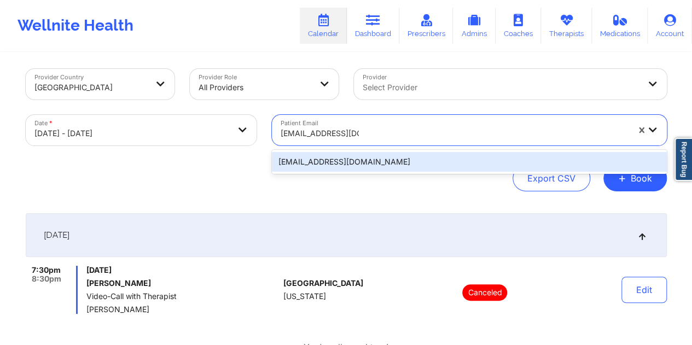
click at [326, 162] on div "[EMAIL_ADDRESS][DOMAIN_NAME]" at bounding box center [469, 162] width 395 height 20
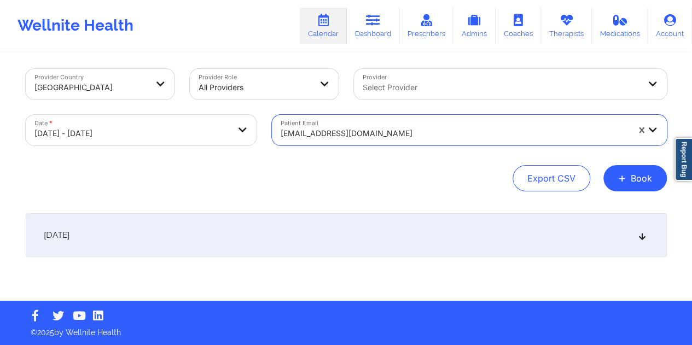
click at [336, 232] on div "[DATE]" at bounding box center [346, 235] width 641 height 44
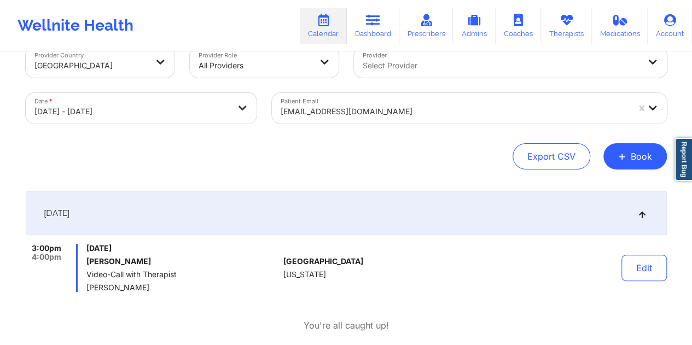
scroll to position [59, 0]
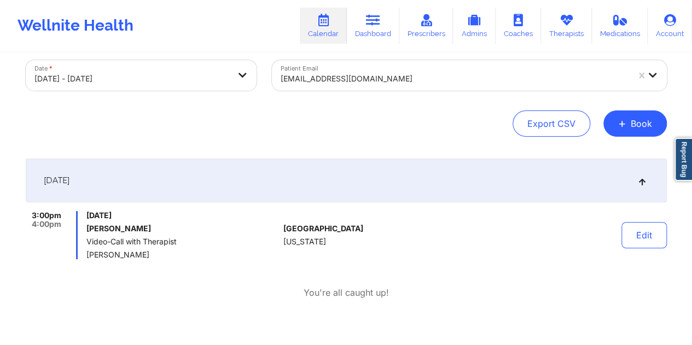
click at [325, 72] on div "[EMAIL_ADDRESS][DOMAIN_NAME]" at bounding box center [455, 79] width 348 height 24
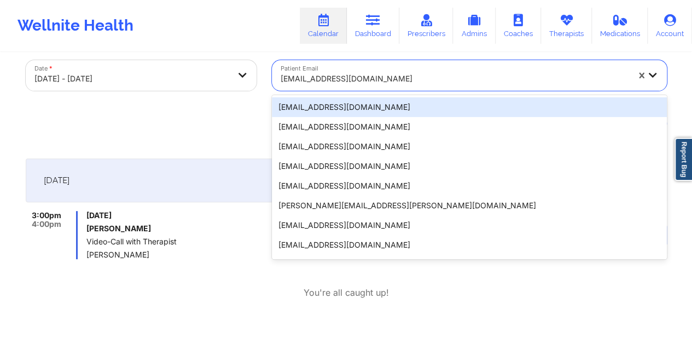
paste input "[EMAIL_ADDRESS][DOMAIN_NAME]"
type input "[EMAIL_ADDRESS][DOMAIN_NAME]"
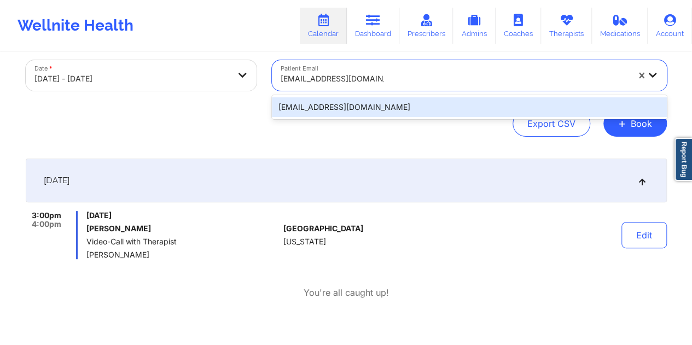
click at [351, 113] on div "[EMAIL_ADDRESS][DOMAIN_NAME]" at bounding box center [469, 107] width 395 height 20
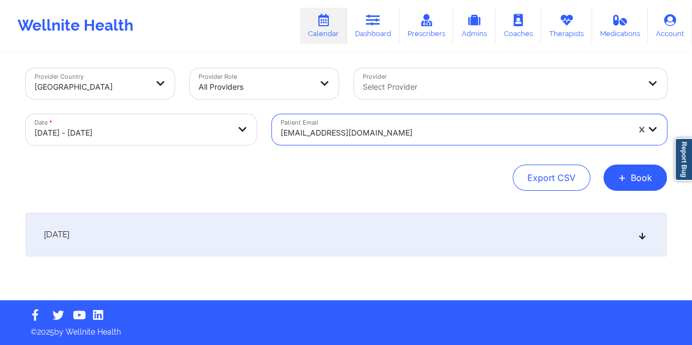
scroll to position [4, 0]
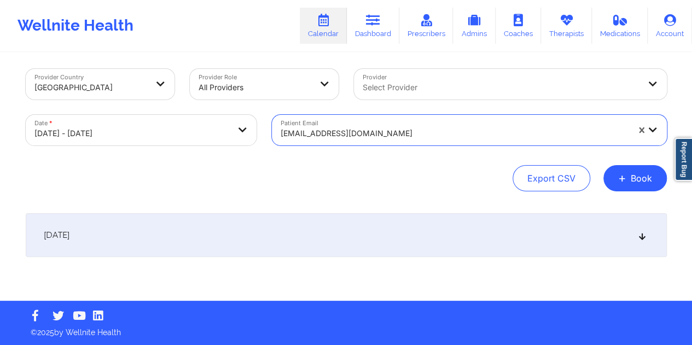
click at [342, 225] on div "[DATE]" at bounding box center [346, 235] width 641 height 44
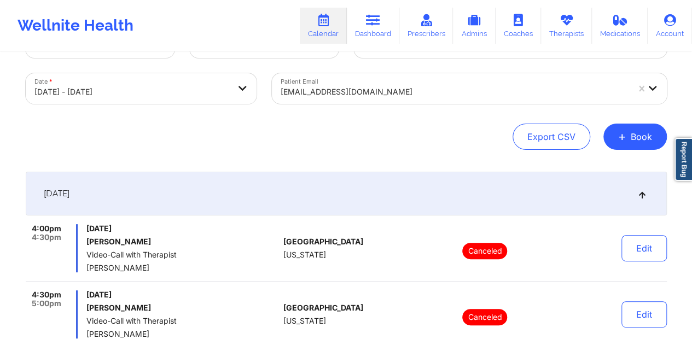
scroll to position [114, 0]
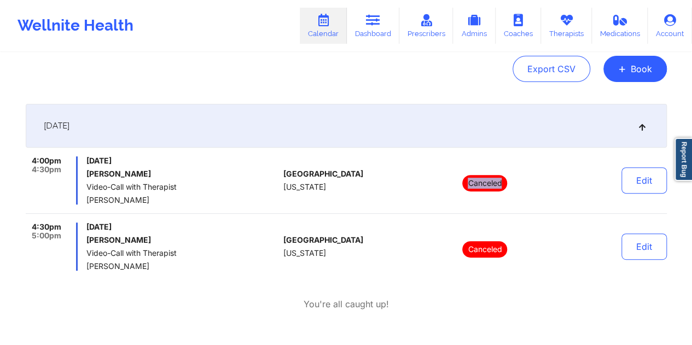
drag, startPoint x: 502, startPoint y: 178, endPoint x: 460, endPoint y: 186, distance: 42.9
click at [460, 186] on div "Canceled" at bounding box center [485, 180] width 152 height 48
copy p "Canceled"
